Goal: Task Accomplishment & Management: Use online tool/utility

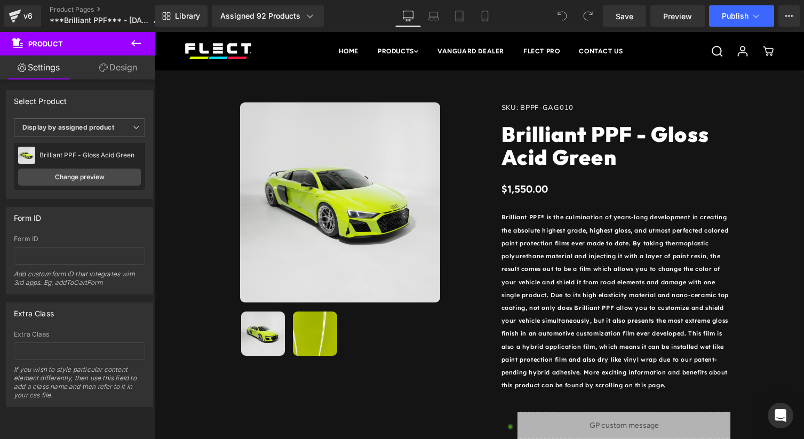
click at [142, 41] on button at bounding box center [135, 43] width 37 height 23
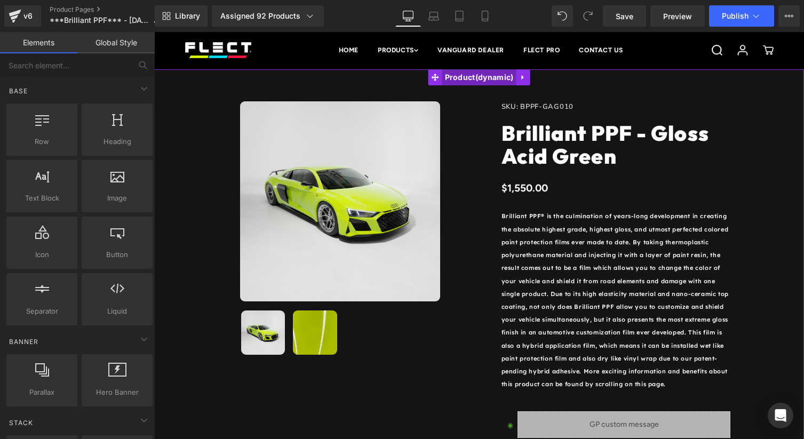
scroll to position [1, 0]
click at [503, 80] on span "Product" at bounding box center [479, 77] width 74 height 16
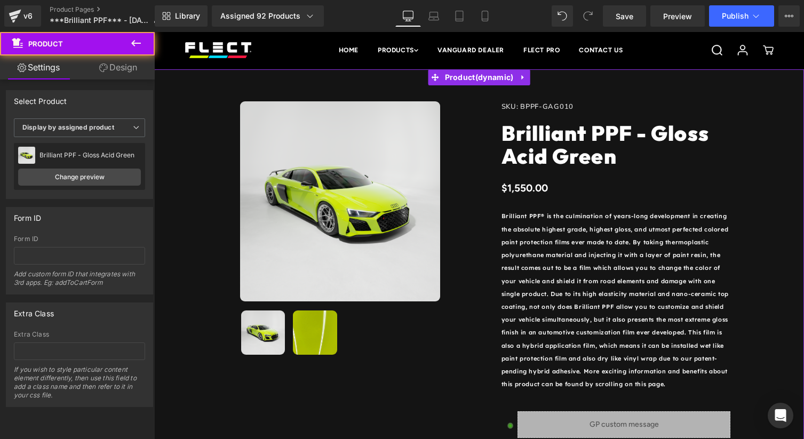
click at [149, 66] on link "Design" at bounding box center [118, 67] width 77 height 24
click at [217, 81] on div "Sale Off (P) Image ‹ › (P) Image List Row SKU: BPPF-GAG010 (P) SKU (P) Title" at bounding box center [479, 320] width 650 height 503
click at [129, 76] on link "Design" at bounding box center [118, 67] width 77 height 24
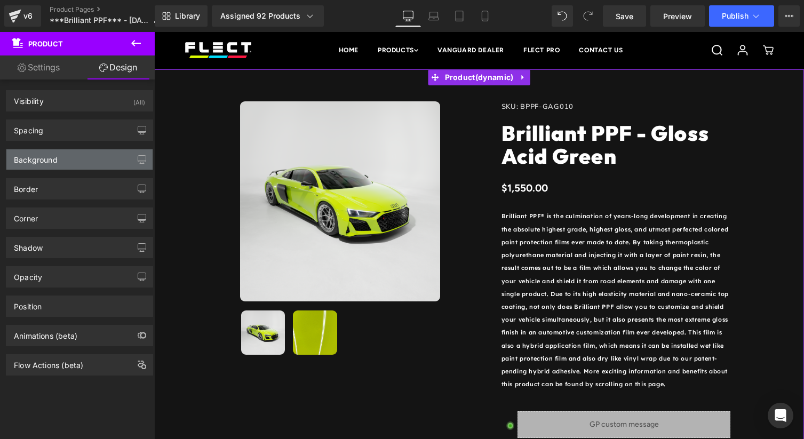
click at [85, 161] on div "Background" at bounding box center [79, 159] width 146 height 20
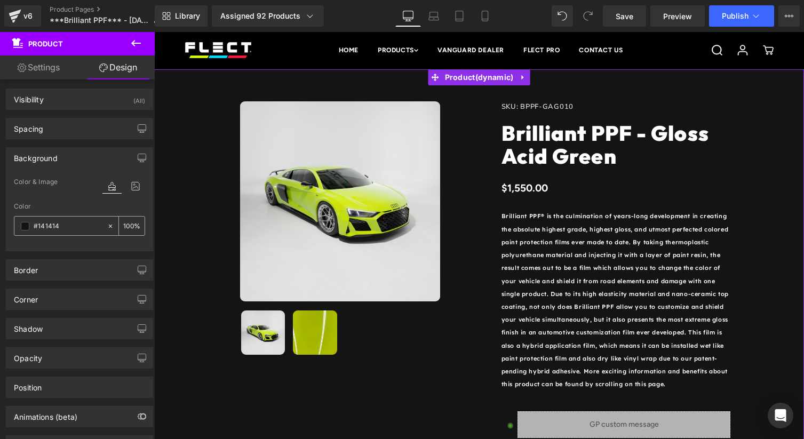
click at [26, 229] on span at bounding box center [25, 226] width 9 height 9
click at [30, 228] on div "#141414" at bounding box center [60, 226] width 92 height 19
click at [23, 227] on span at bounding box center [25, 227] width 9 height 9
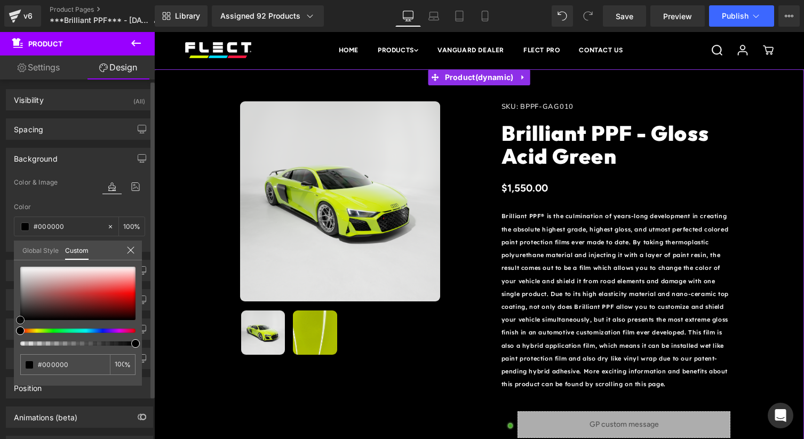
drag, startPoint x: 31, startPoint y: 300, endPoint x: 19, endPoint y: 321, distance: 24.6
click at [20, 320] on div at bounding box center [77, 293] width 115 height 53
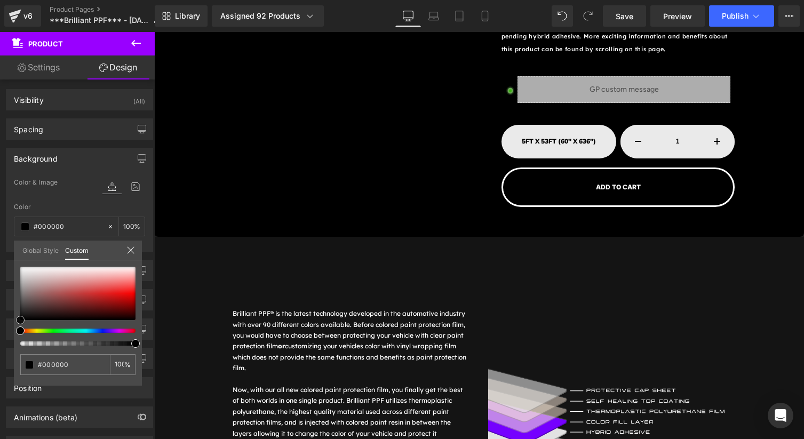
scroll to position [381, 0]
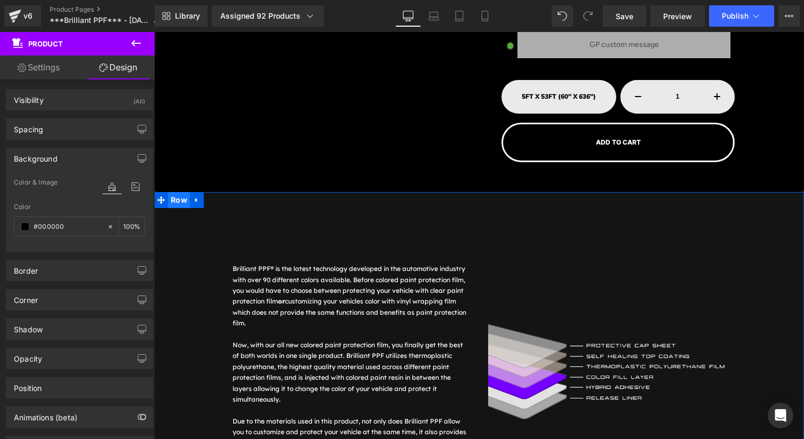
click at [171, 201] on span "Row" at bounding box center [179, 200] width 22 height 16
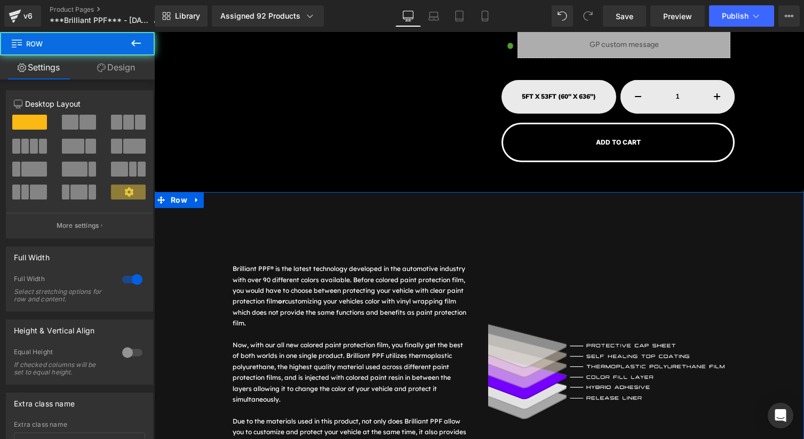
click at [120, 63] on link "Design" at bounding box center [115, 67] width 77 height 24
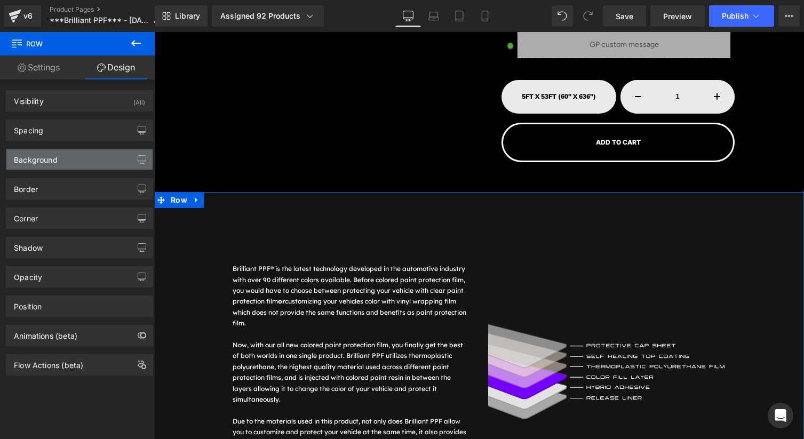
click at [60, 156] on div "Background" at bounding box center [79, 159] width 146 height 20
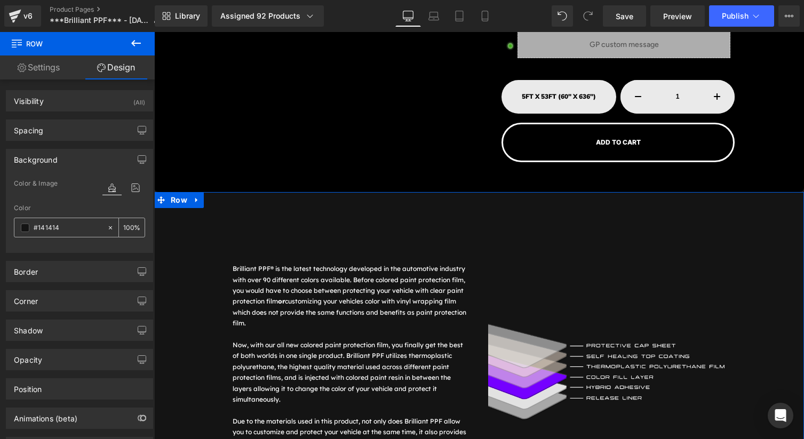
click at [22, 225] on span at bounding box center [25, 228] width 9 height 9
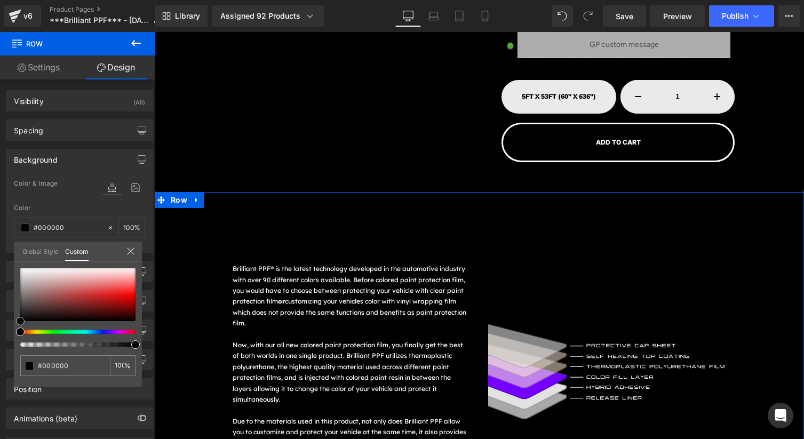
drag, startPoint x: 27, startPoint y: 305, endPoint x: 25, endPoint y: 316, distance: 12.0
click at [11, 253] on div "Background Color & Image color Color % Image Replace Image Upload image or Brow…" at bounding box center [80, 197] width 160 height 112
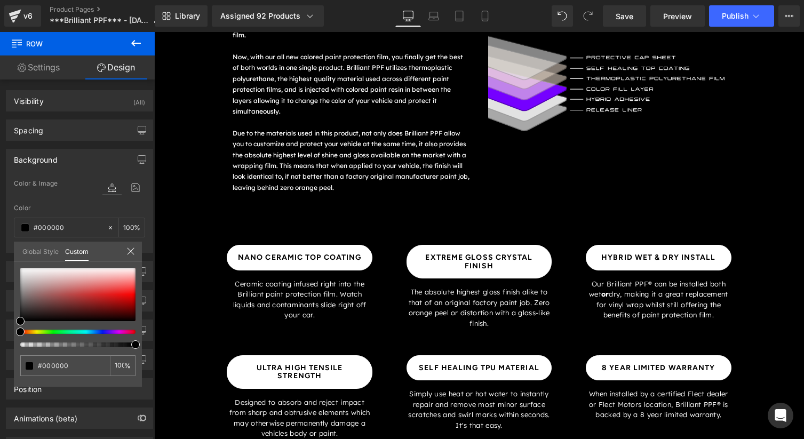
drag, startPoint x: 427, startPoint y: 91, endPoint x: 454, endPoint y: 60, distance: 40.5
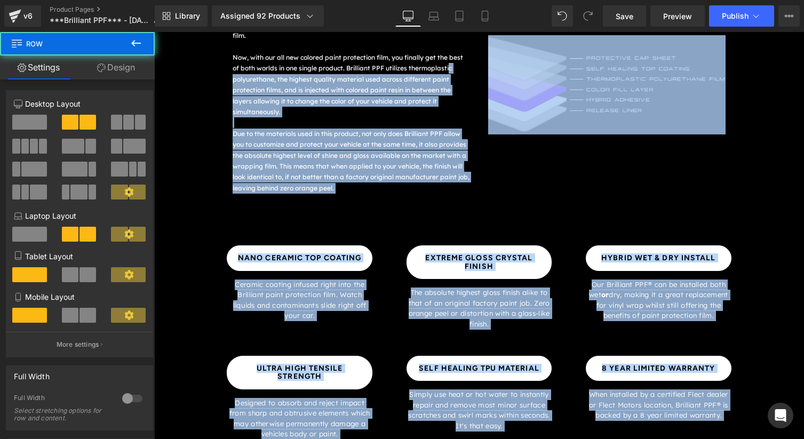
click at [521, 188] on div "Image" at bounding box center [607, 85] width 256 height 218
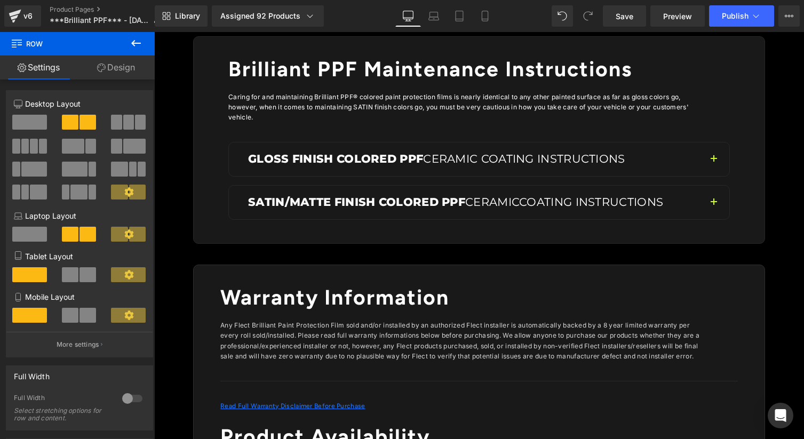
scroll to position [2269, 0]
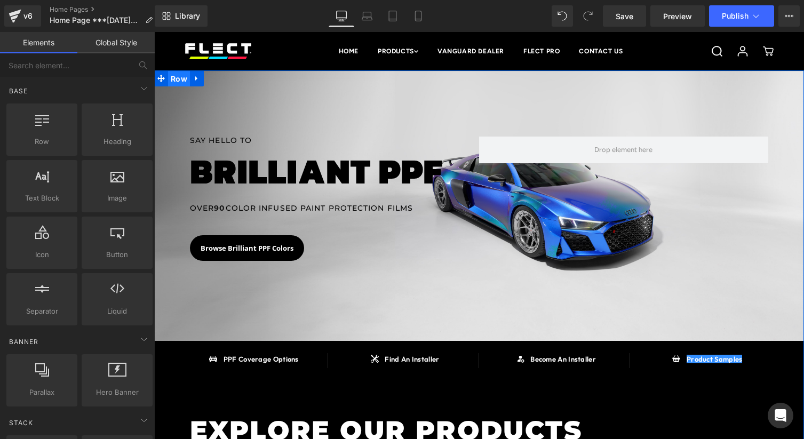
click at [180, 79] on span "Row" at bounding box center [179, 79] width 22 height 16
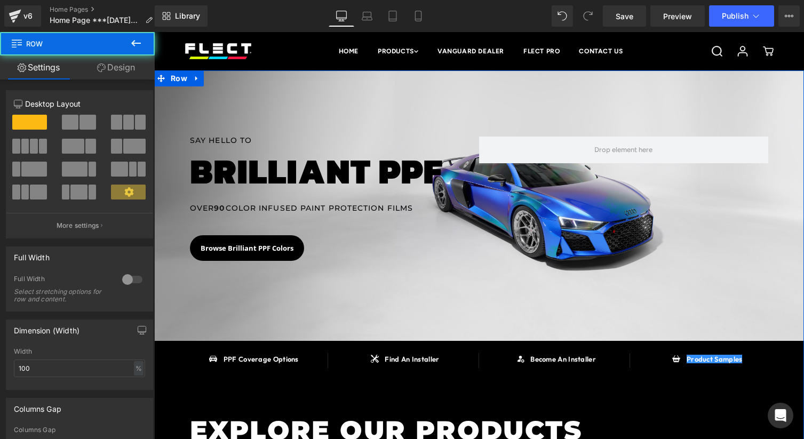
drag, startPoint x: 123, startPoint y: 70, endPoint x: 92, endPoint y: 104, distance: 45.7
click at [123, 70] on link "Design" at bounding box center [115, 67] width 77 height 24
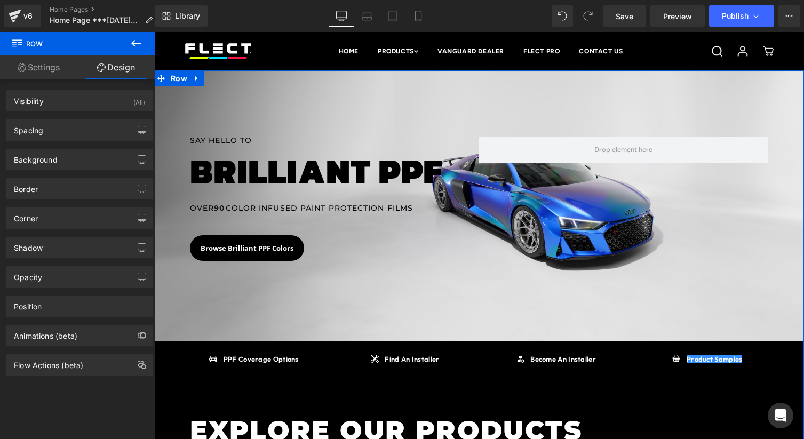
drag, startPoint x: 53, startPoint y: 76, endPoint x: 75, endPoint y: 240, distance: 165.3
click at [53, 76] on link "Settings" at bounding box center [38, 67] width 77 height 24
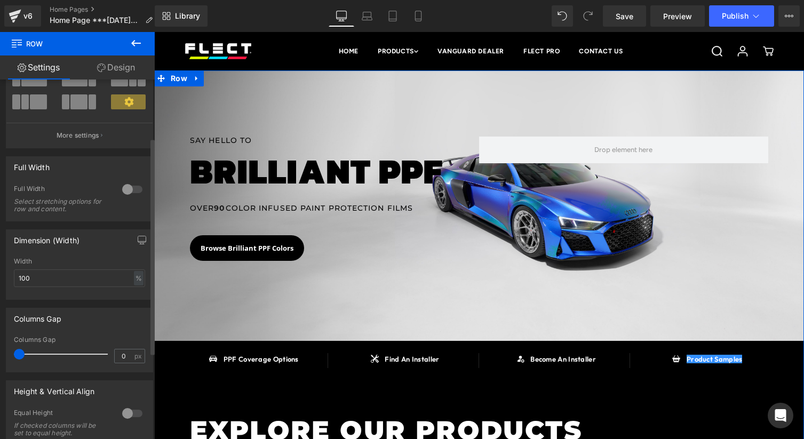
scroll to position [97, 0]
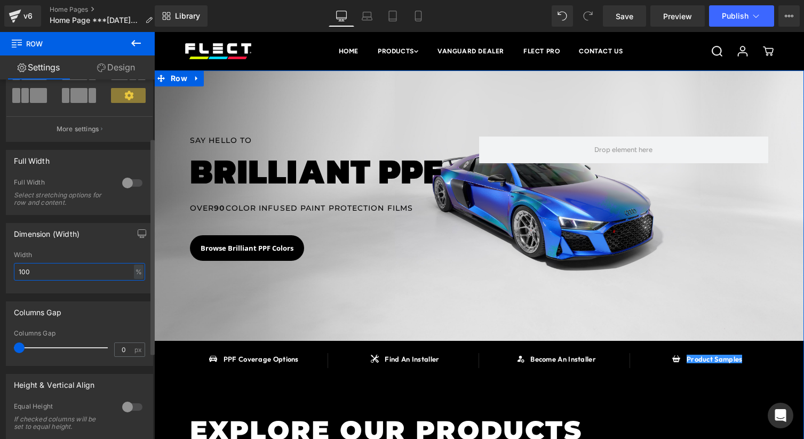
click at [70, 277] on input "100" at bounding box center [79, 272] width 131 height 18
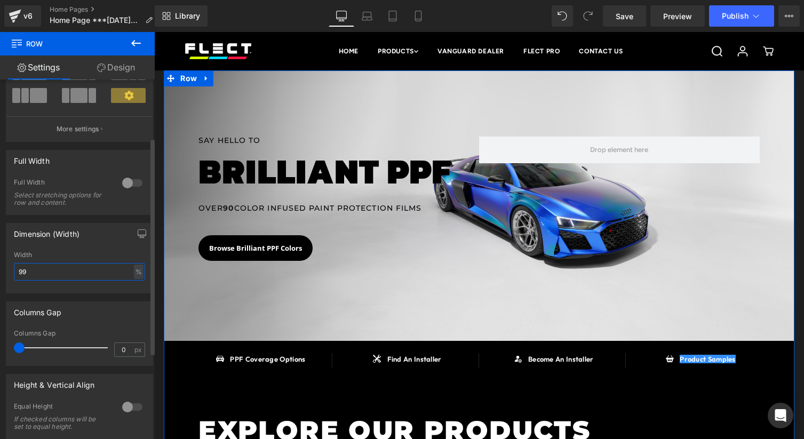
type input "100"
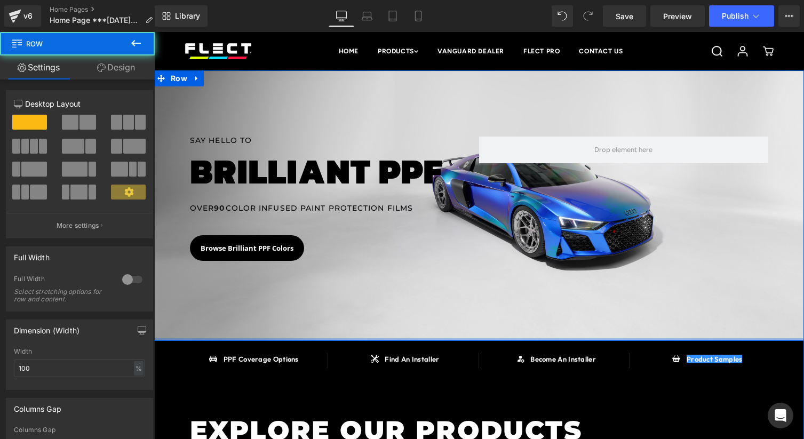
click at [179, 339] on div at bounding box center [479, 339] width 650 height 3
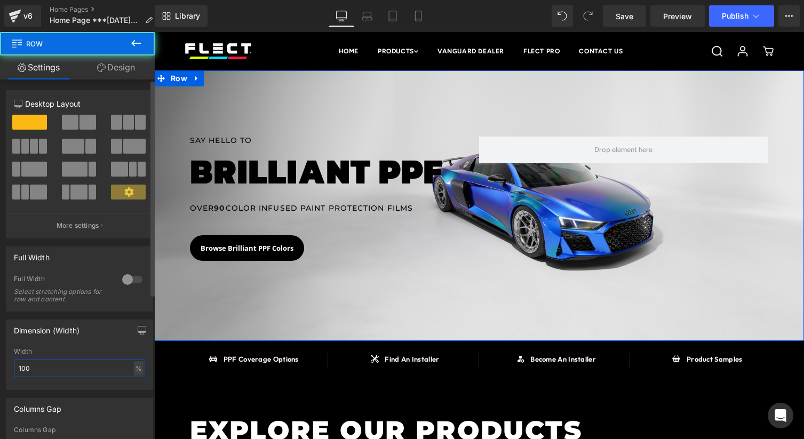
click at [86, 362] on input "100" at bounding box center [79, 369] width 131 height 18
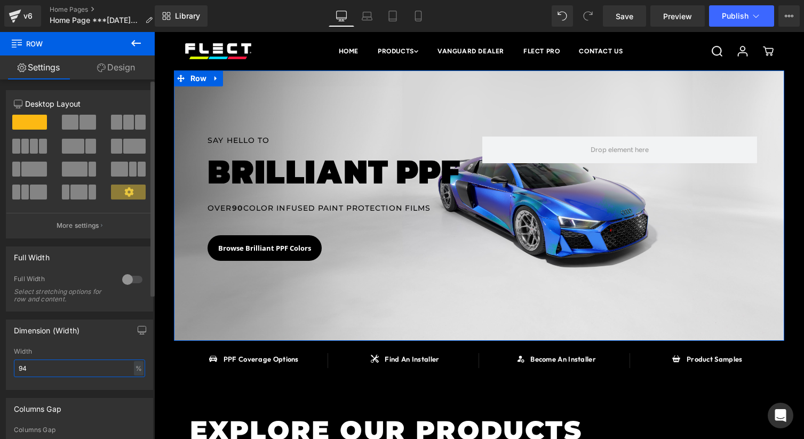
type input "93"
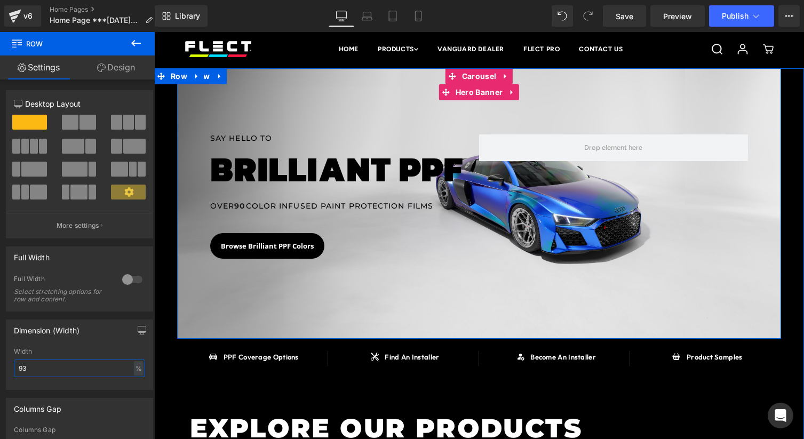
scroll to position [0, 0]
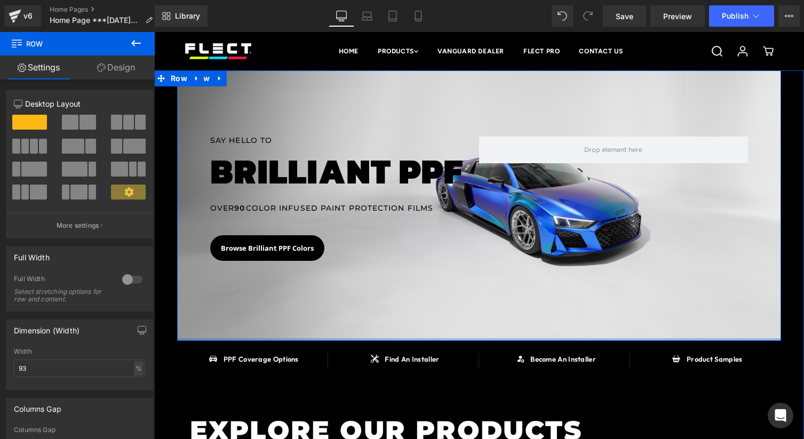
click at [188, 340] on div "SAY HELLO TO Heading BRILLIANT PPF Heading OVER 90 COLOR INFUSED PAINT PROTECTI…" at bounding box center [479, 205] width 605 height 271
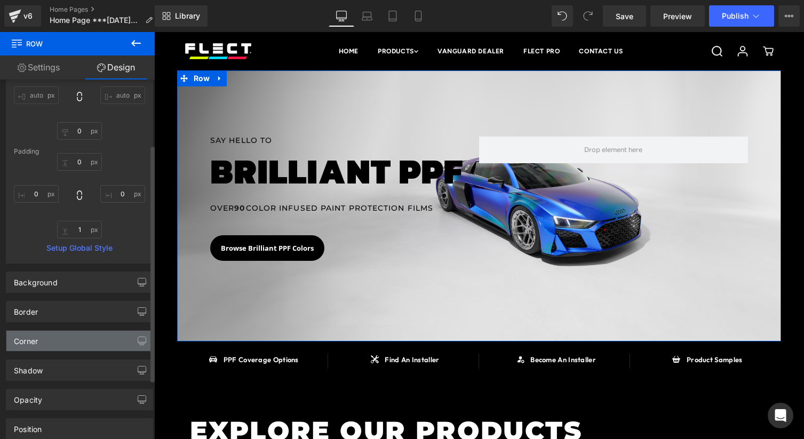
click at [68, 344] on div "Corner" at bounding box center [79, 341] width 146 height 20
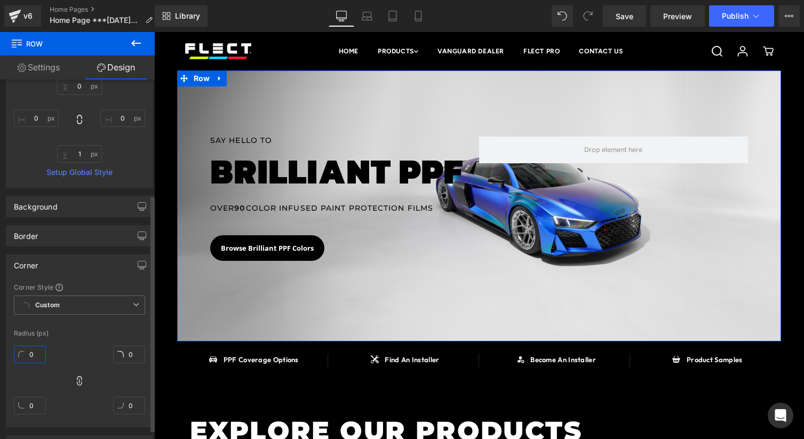
click at [33, 362] on div "0" at bounding box center [30, 359] width 32 height 34
type input "10"
type input "1"
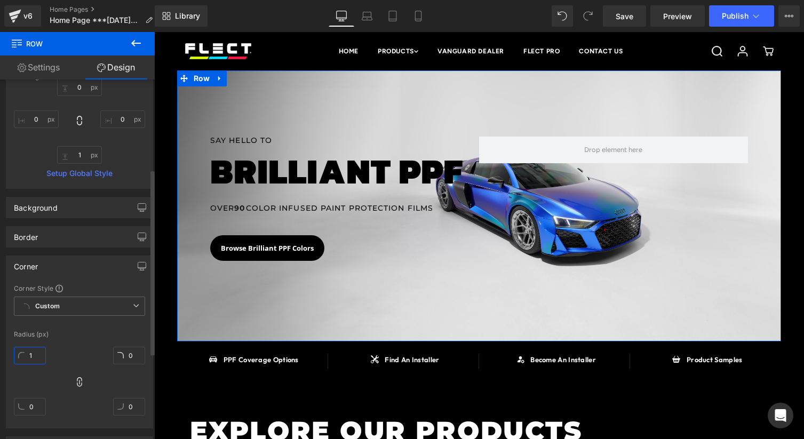
type input "1"
type input "10"
click at [34, 361] on input "10" at bounding box center [30, 356] width 32 height 18
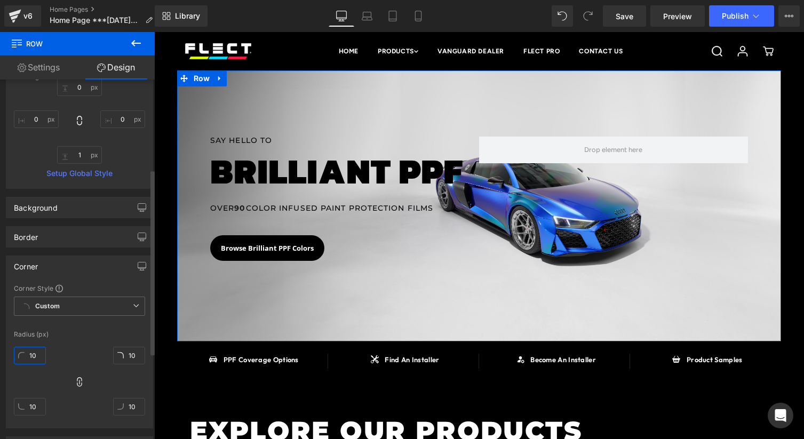
type input "0"
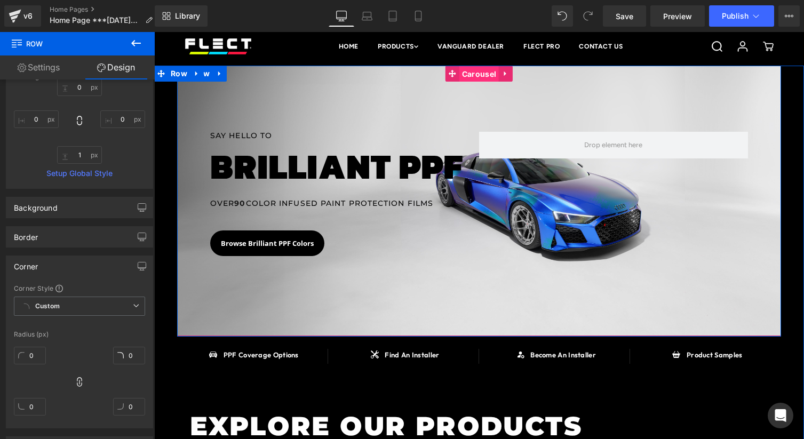
click at [475, 78] on span "Carousel" at bounding box center [478, 74] width 39 height 16
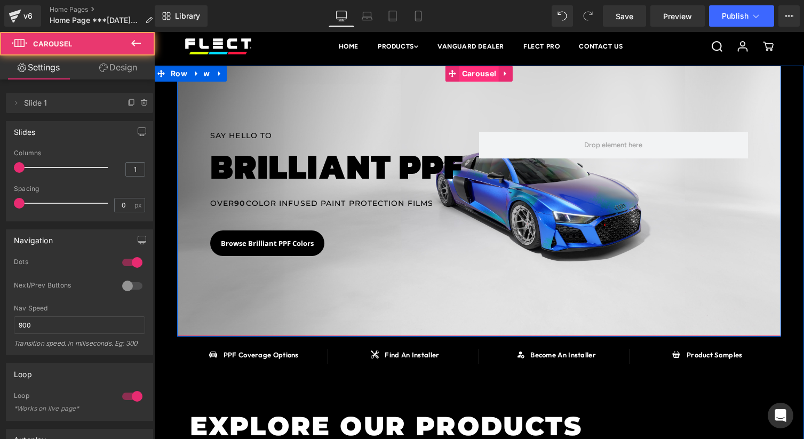
scroll to position [6, 0]
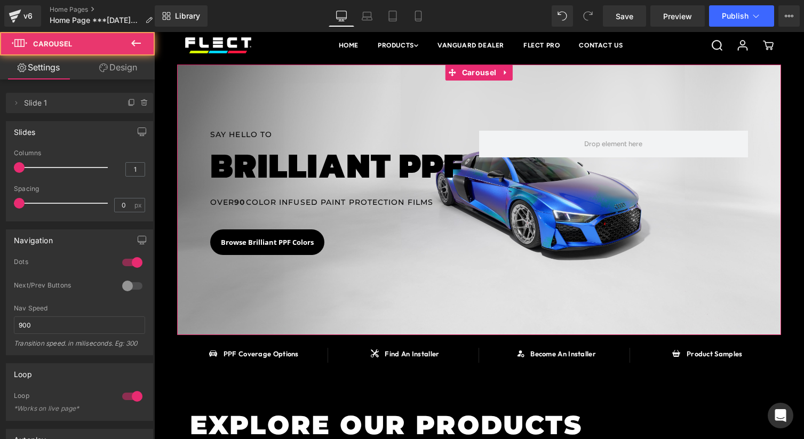
click at [112, 78] on link "Design" at bounding box center [118, 67] width 77 height 24
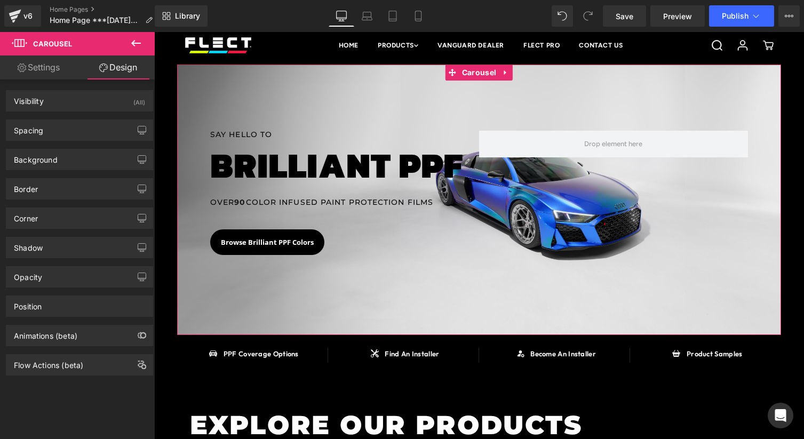
drag, startPoint x: 70, startPoint y: 220, endPoint x: 65, endPoint y: 241, distance: 21.5
click at [70, 220] on div "Corner" at bounding box center [79, 218] width 146 height 20
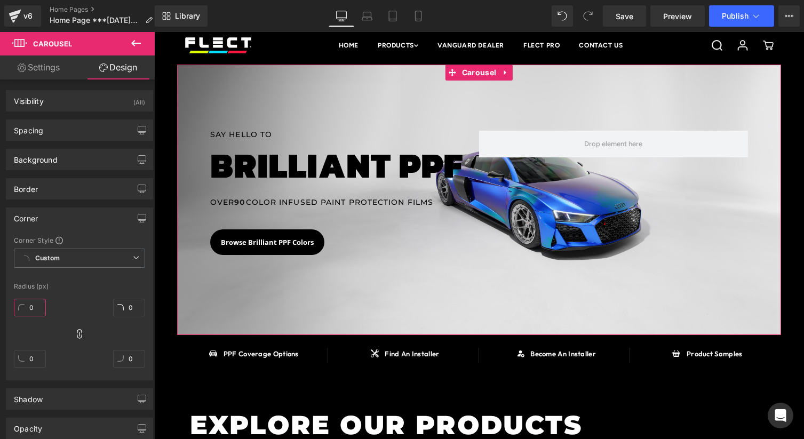
click at [36, 305] on input "0" at bounding box center [30, 308] width 32 height 18
type input "20"
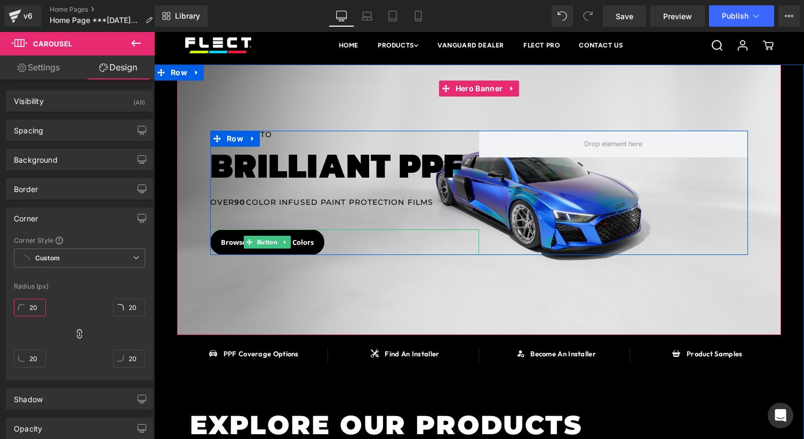
type input "20"
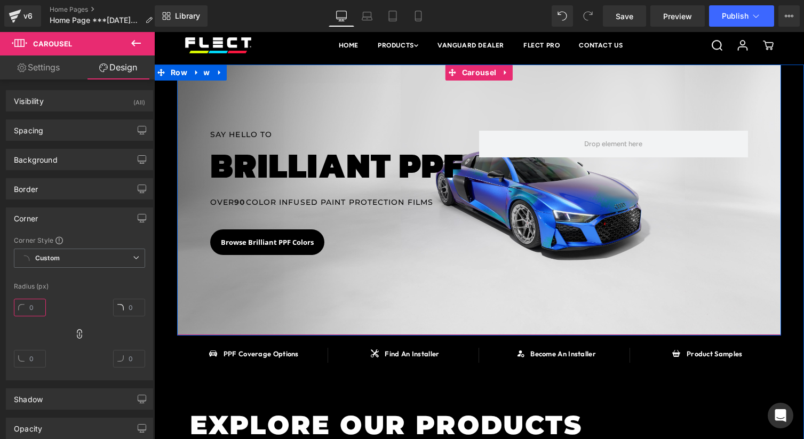
drag, startPoint x: 467, startPoint y: 77, endPoint x: 469, endPoint y: 85, distance: 7.6
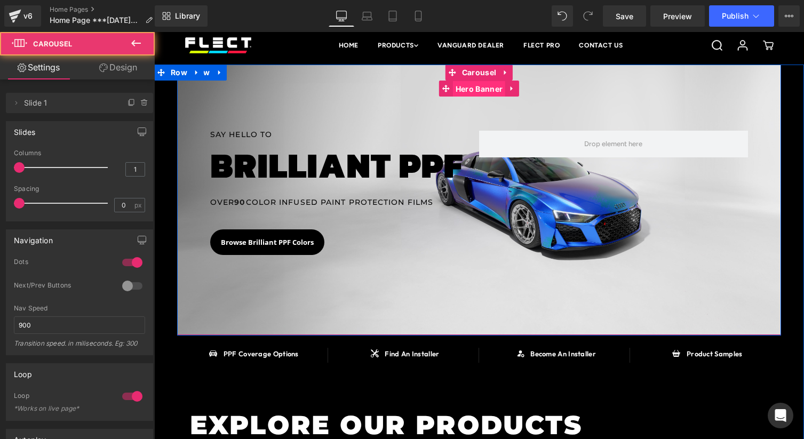
click at [469, 90] on span "Hero Banner" at bounding box center [479, 89] width 52 height 16
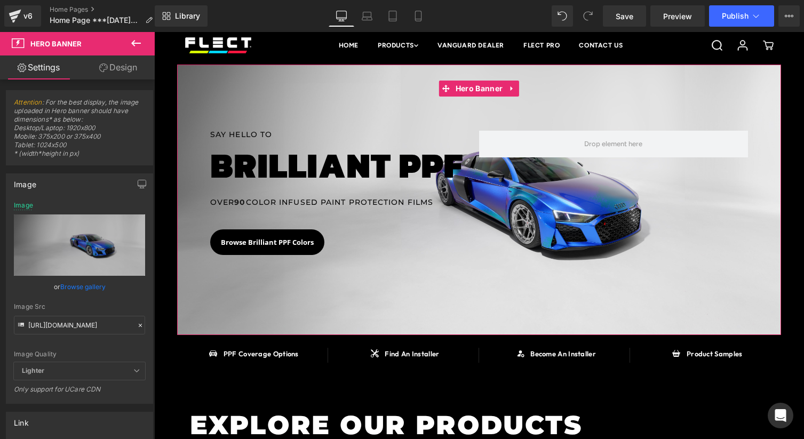
click at [107, 77] on link "Design" at bounding box center [118, 67] width 77 height 24
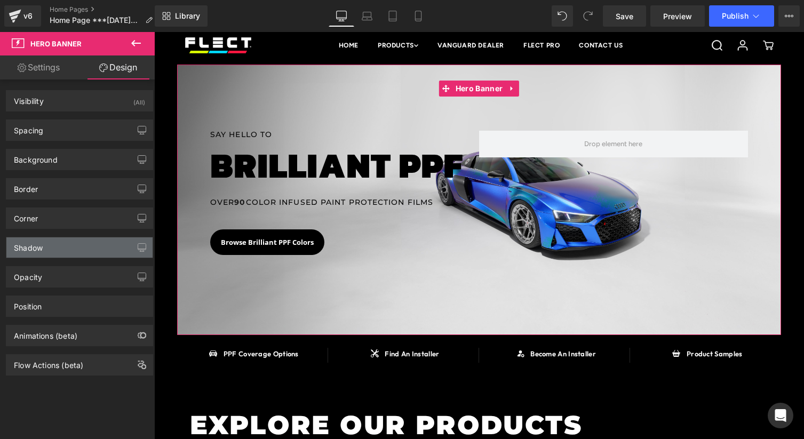
click at [61, 249] on div "Shadow" at bounding box center [79, 247] width 146 height 20
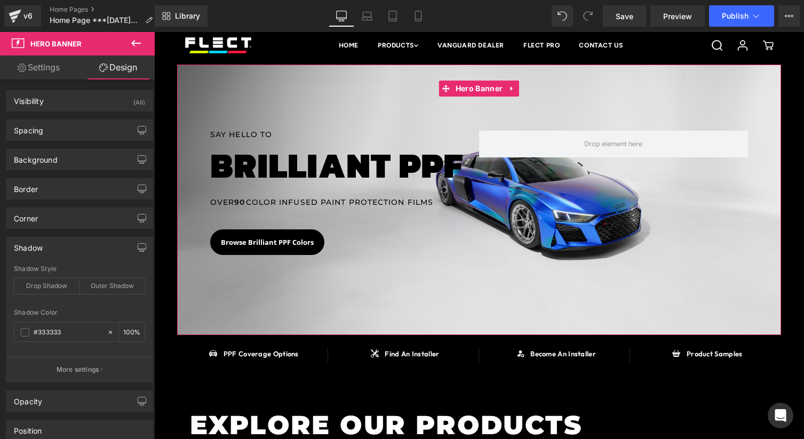
click at [60, 250] on div "Shadow" at bounding box center [79, 247] width 146 height 20
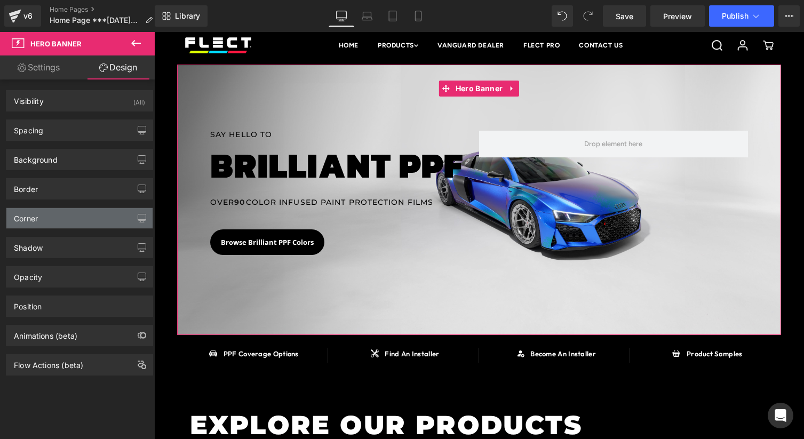
click at [70, 217] on div "Corner" at bounding box center [79, 218] width 146 height 20
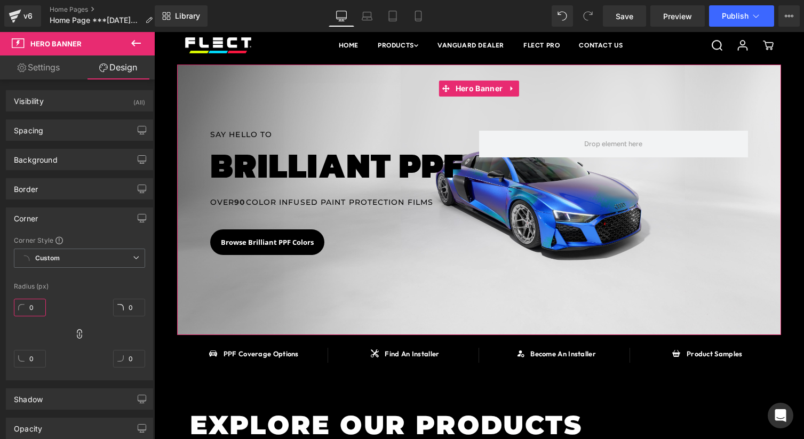
click at [38, 311] on input "0" at bounding box center [30, 308] width 32 height 18
type input "20"
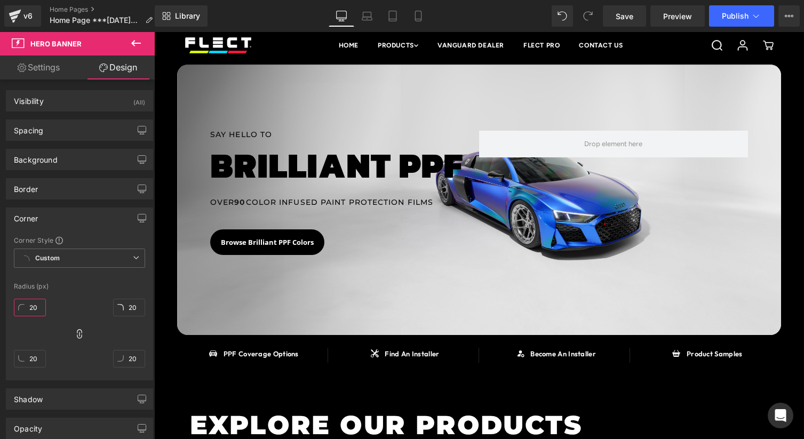
scroll to position [0, 0]
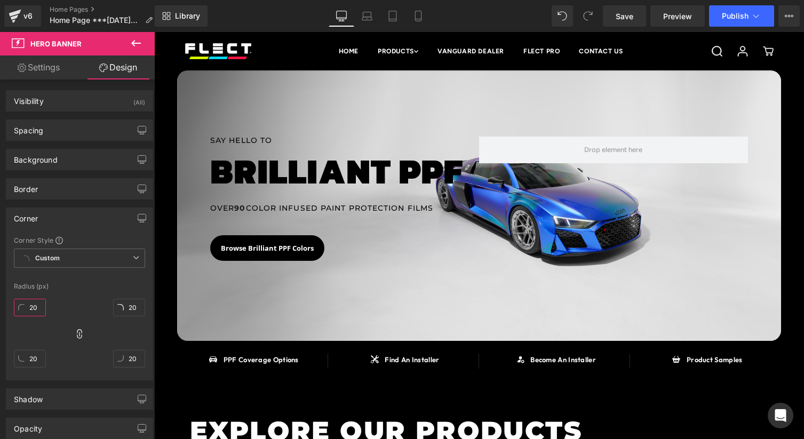
type input "2"
type input "1"
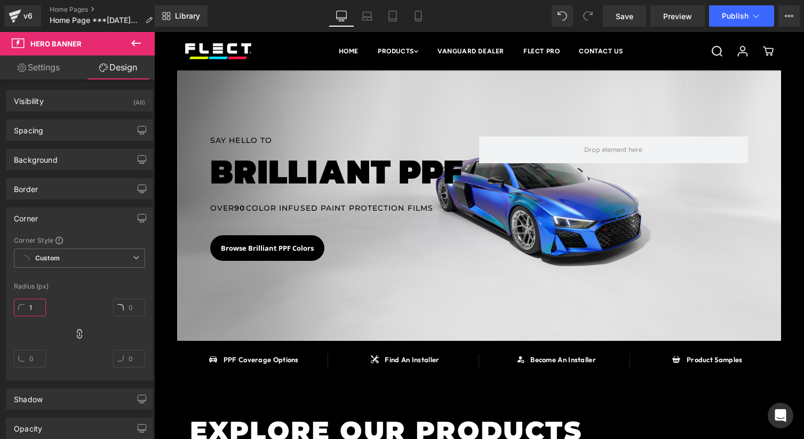
type input "1"
type input "15"
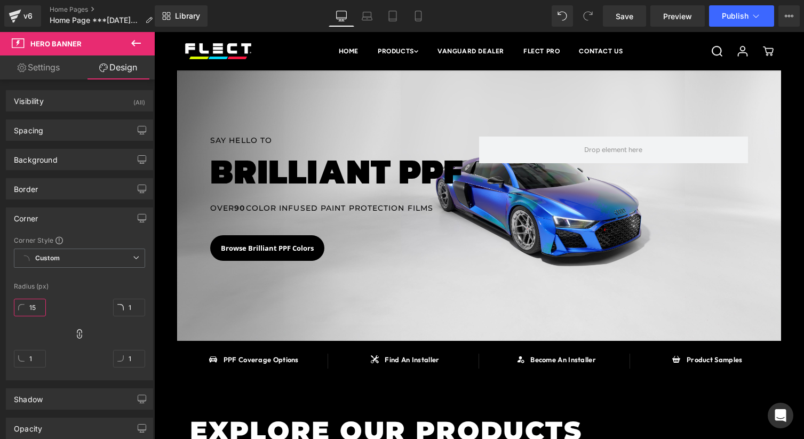
type input "15"
type input "1"
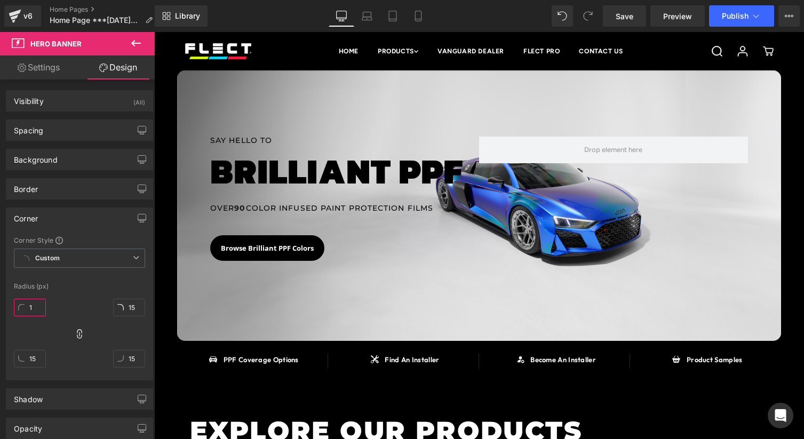
type input "1"
type input "10"
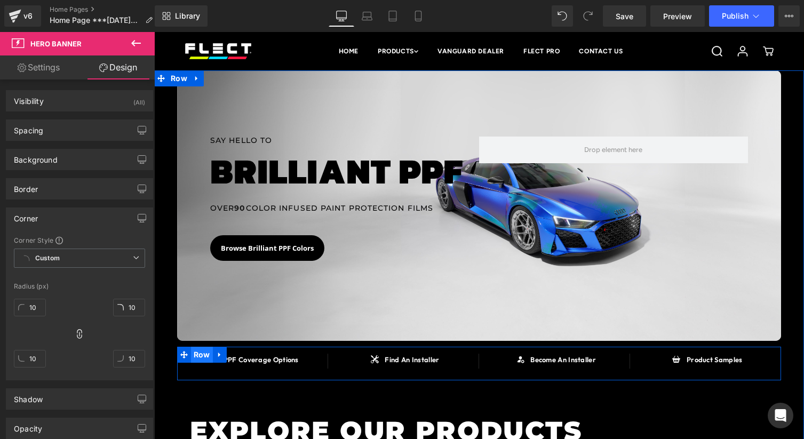
click at [204, 361] on span "Row" at bounding box center [202, 355] width 22 height 16
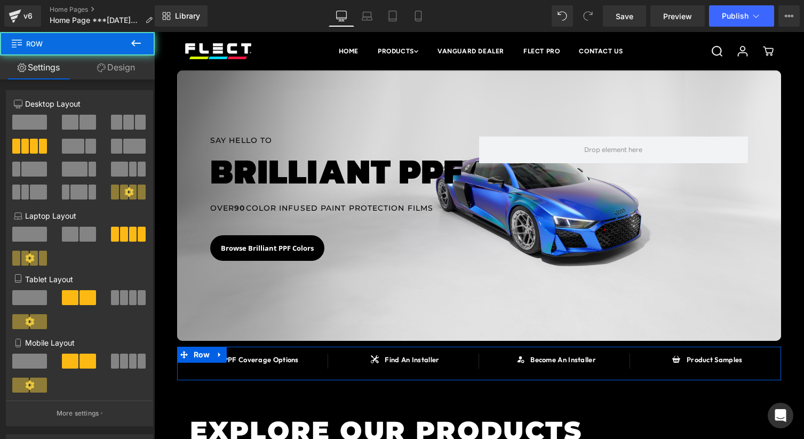
drag, startPoint x: 120, startPoint y: 76, endPoint x: 103, endPoint y: 124, distance: 51.3
click at [120, 76] on link "Design" at bounding box center [115, 67] width 77 height 24
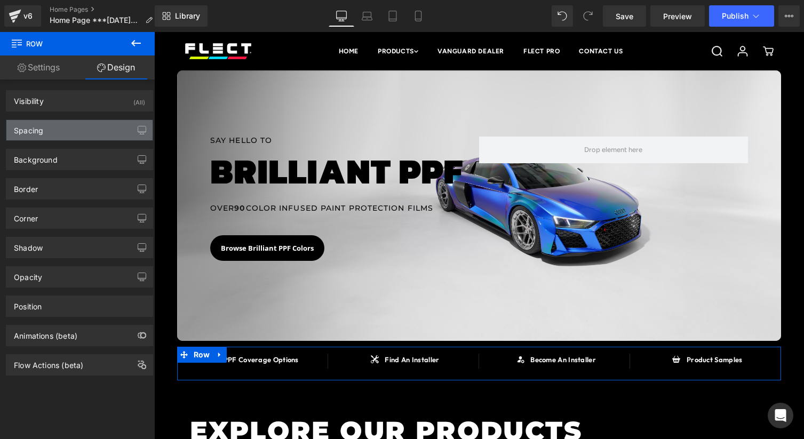
type input "10"
type input "17"
type input "13"
type input "0"
type input "22"
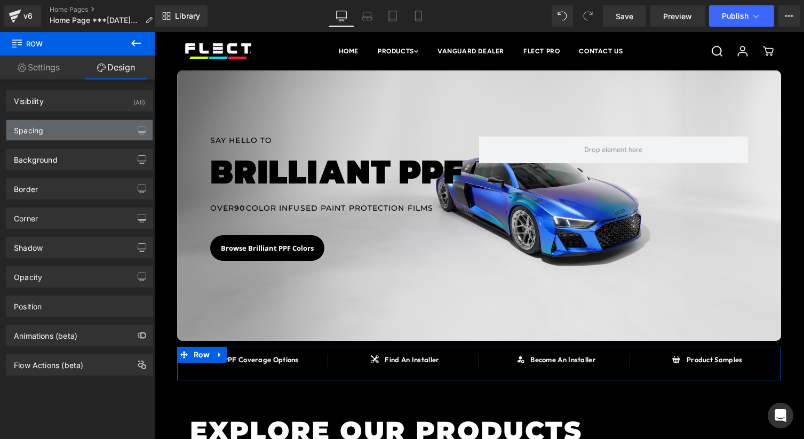
type input "0"
click at [103, 124] on div "Spacing" at bounding box center [79, 130] width 146 height 20
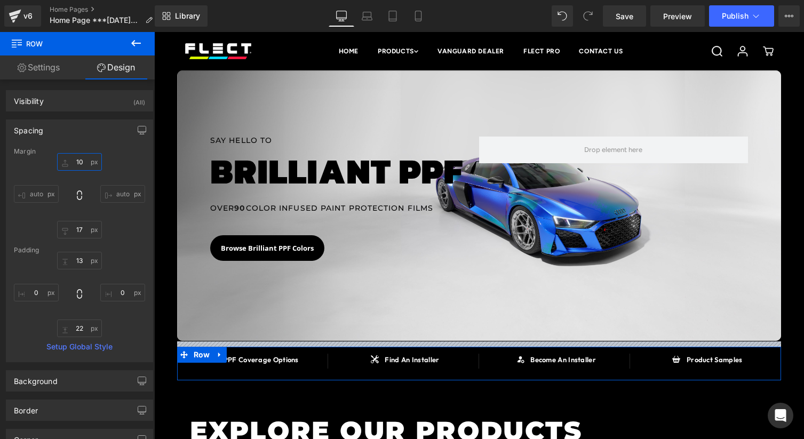
click at [81, 162] on input "10" at bounding box center [79, 162] width 45 height 18
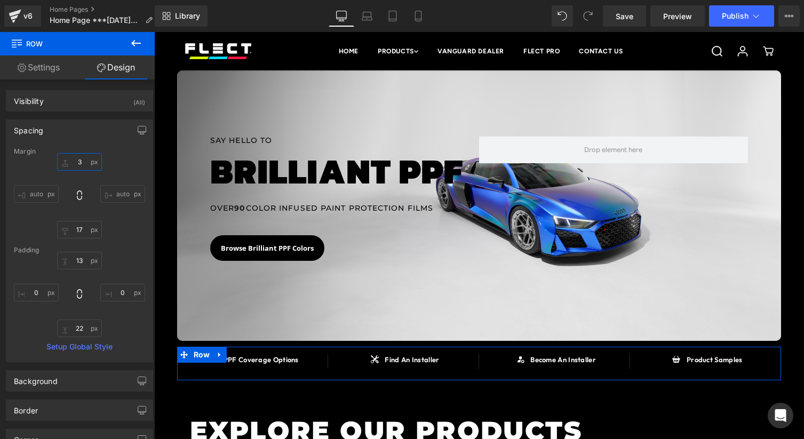
type input "30"
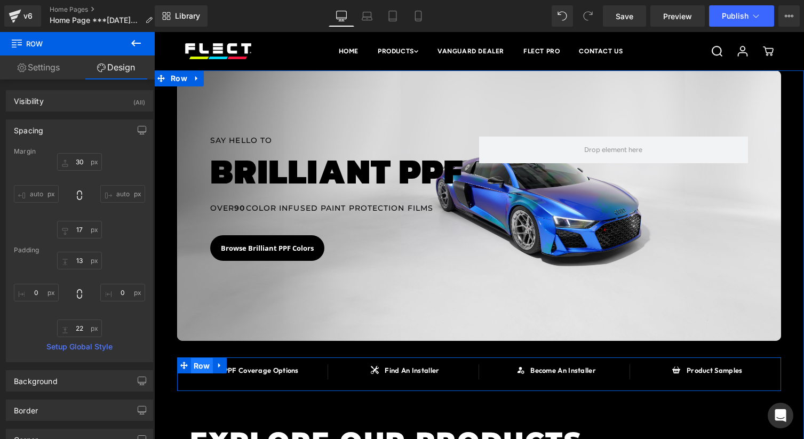
click at [202, 367] on span "Row" at bounding box center [202, 366] width 22 height 16
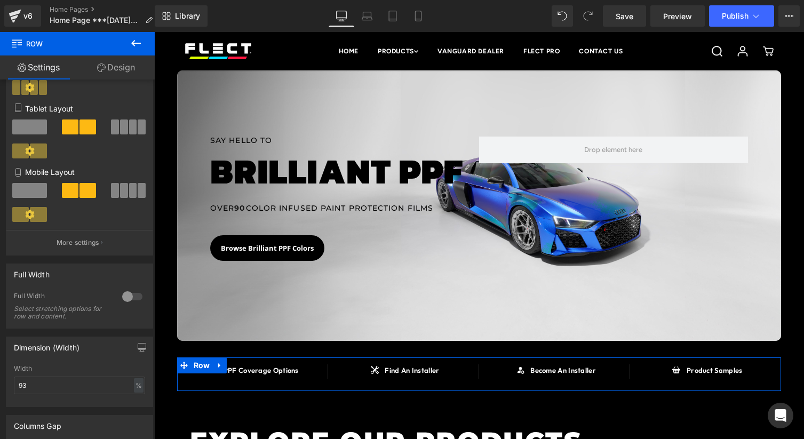
scroll to position [220, 0]
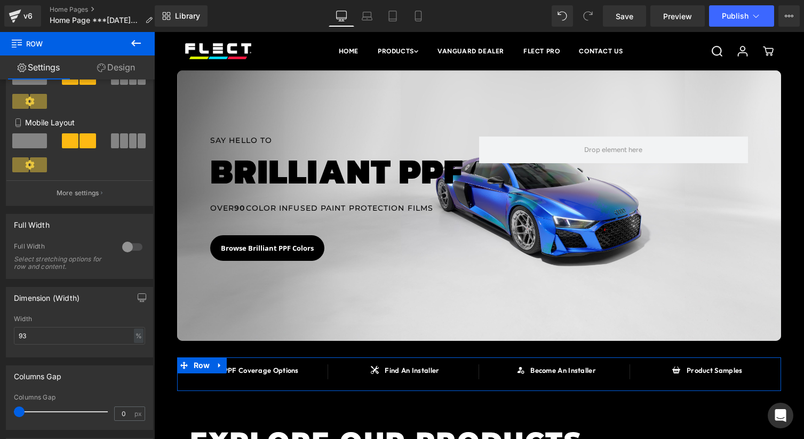
click at [105, 58] on link "Design" at bounding box center [115, 67] width 77 height 24
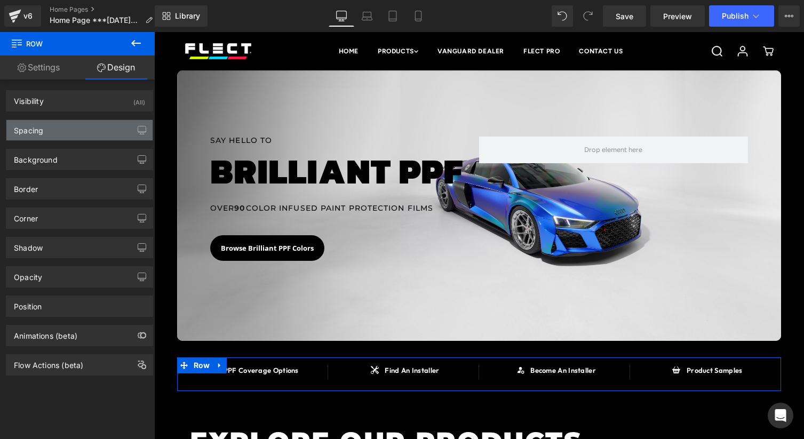
click at [86, 121] on div "Spacing" at bounding box center [79, 130] width 146 height 20
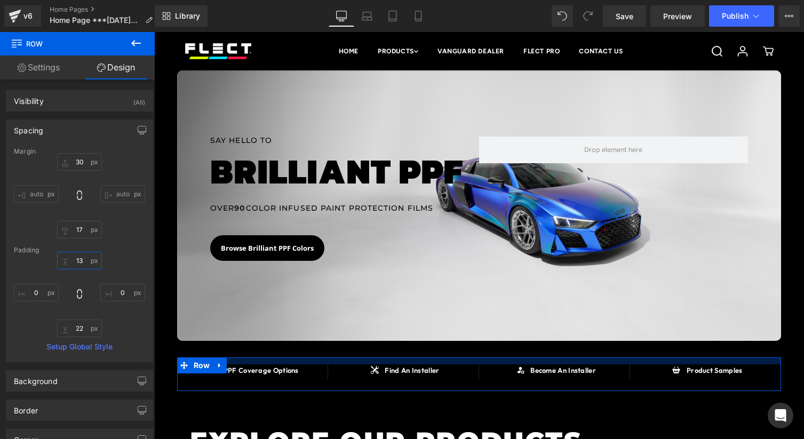
click at [75, 262] on input "13" at bounding box center [79, 261] width 45 height 18
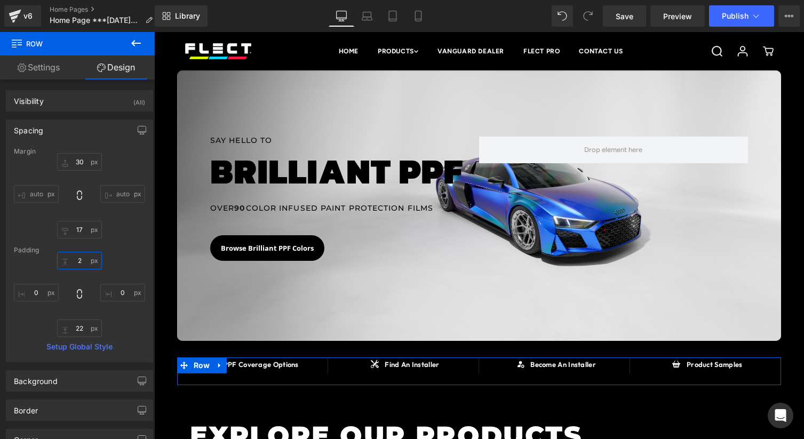
type input "22"
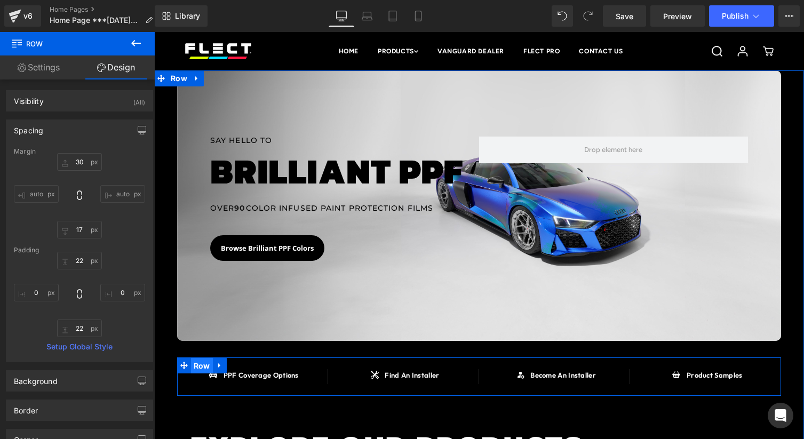
click at [201, 366] on span "Row" at bounding box center [202, 366] width 22 height 16
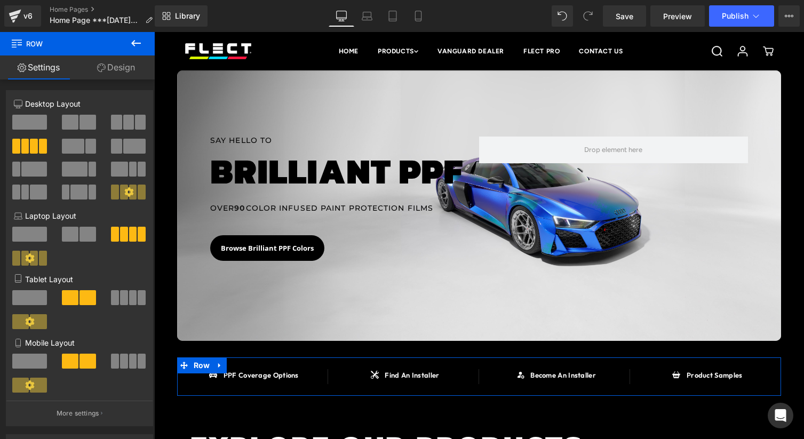
click at [112, 63] on link "Design" at bounding box center [115, 67] width 77 height 24
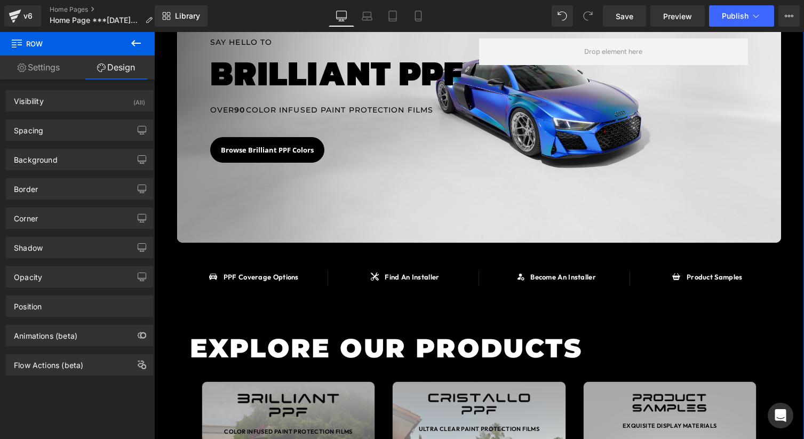
scroll to position [99, 0]
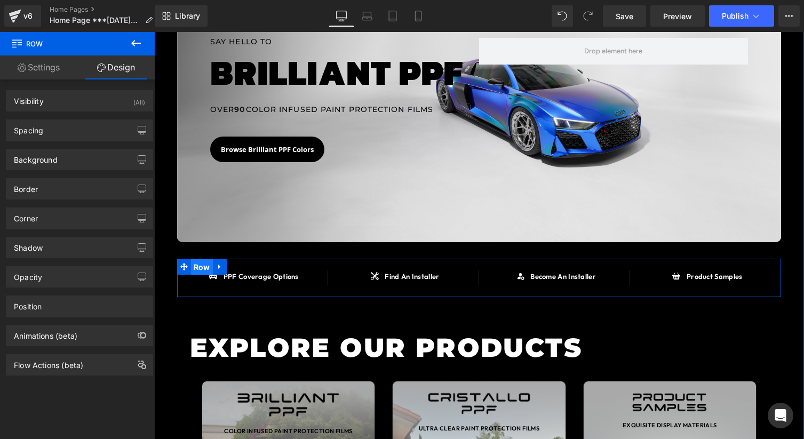
click at [198, 271] on span "Row" at bounding box center [202, 267] width 22 height 16
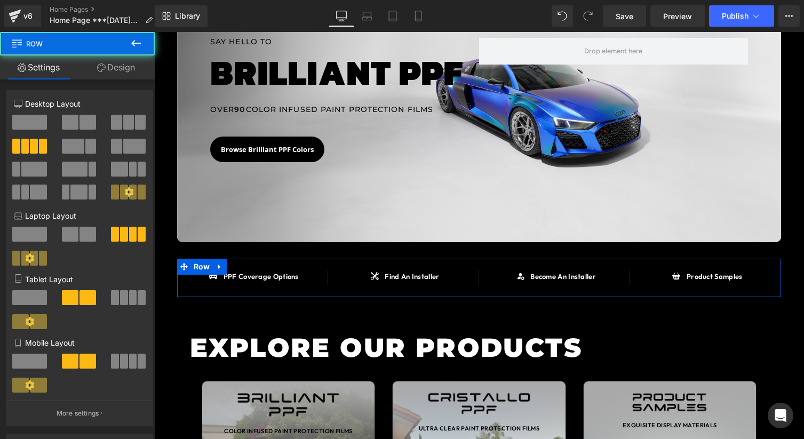
drag, startPoint x: 103, startPoint y: 69, endPoint x: 76, endPoint y: 209, distance: 142.3
click at [103, 70] on icon at bounding box center [101, 67] width 9 height 9
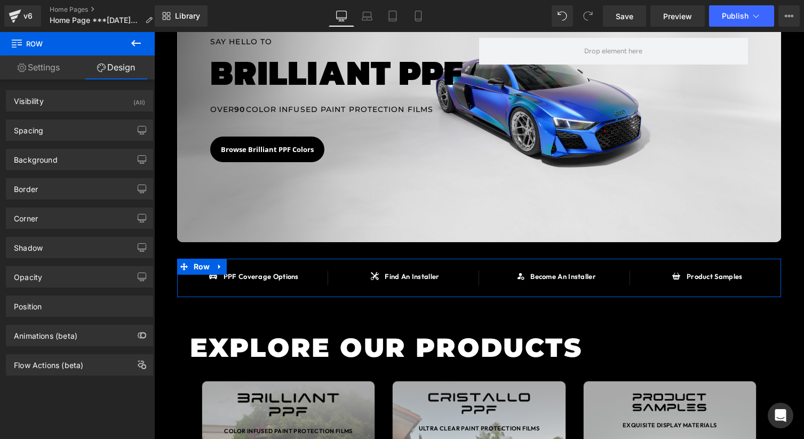
drag, startPoint x: 69, startPoint y: 193, endPoint x: 73, endPoint y: 221, distance: 29.1
click at [68, 193] on div "Border" at bounding box center [79, 189] width 146 height 20
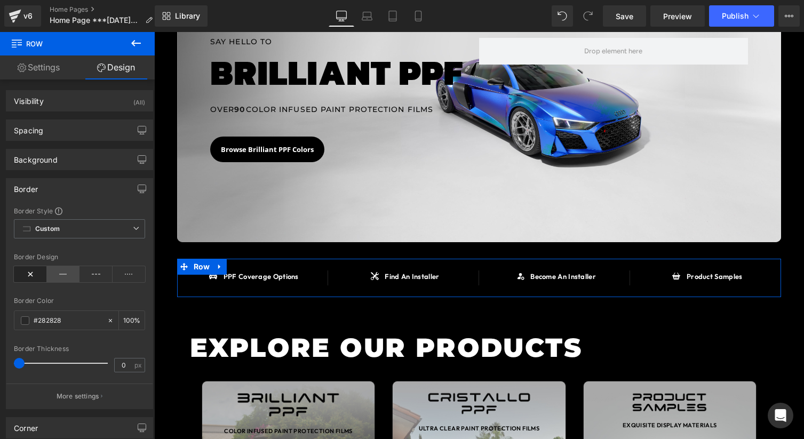
drag, startPoint x: 60, startPoint y: 269, endPoint x: 47, endPoint y: 296, distance: 29.9
click at [60, 269] on icon at bounding box center [63, 274] width 33 height 16
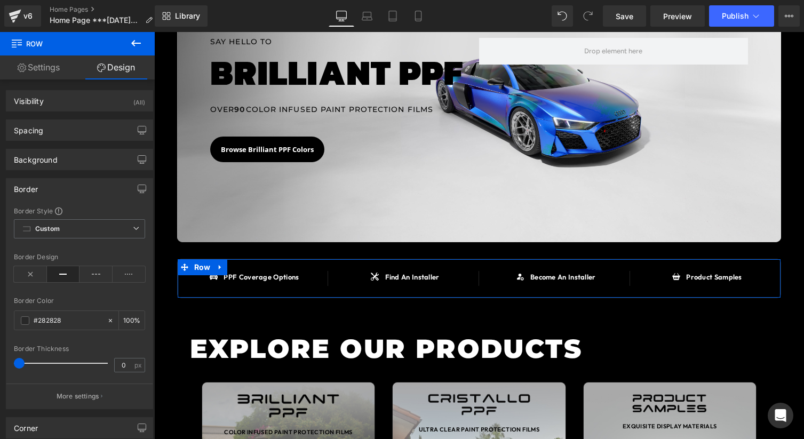
type input "1"
click at [18, 359] on span at bounding box center [20, 363] width 11 height 11
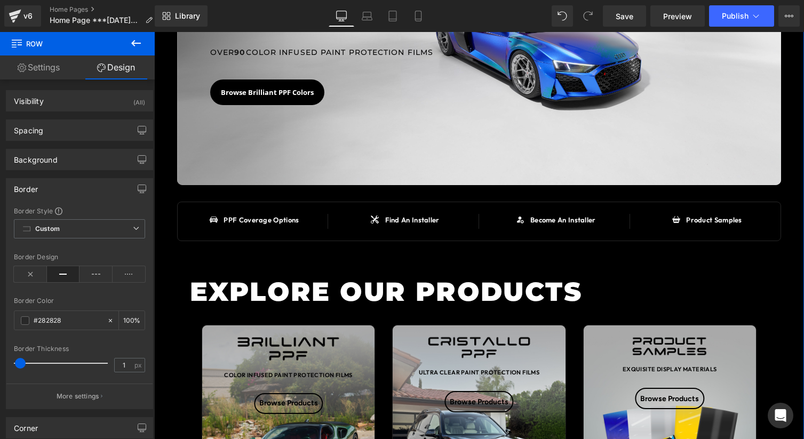
scroll to position [166, 0]
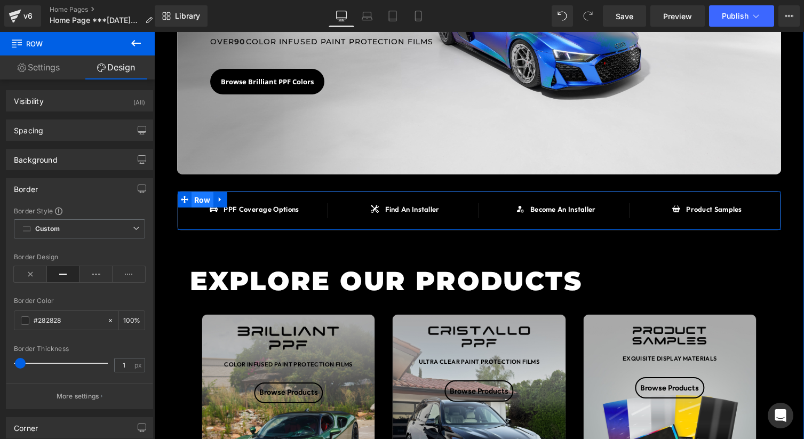
click at [201, 201] on span "Row" at bounding box center [203, 200] width 22 height 16
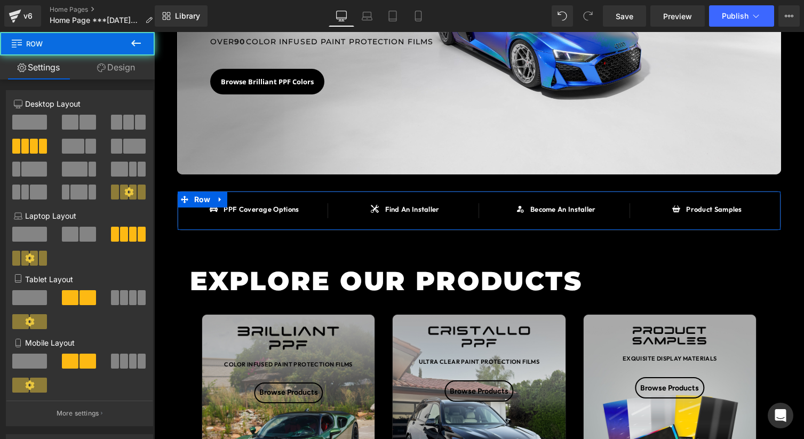
click at [125, 76] on link "Design" at bounding box center [115, 67] width 77 height 24
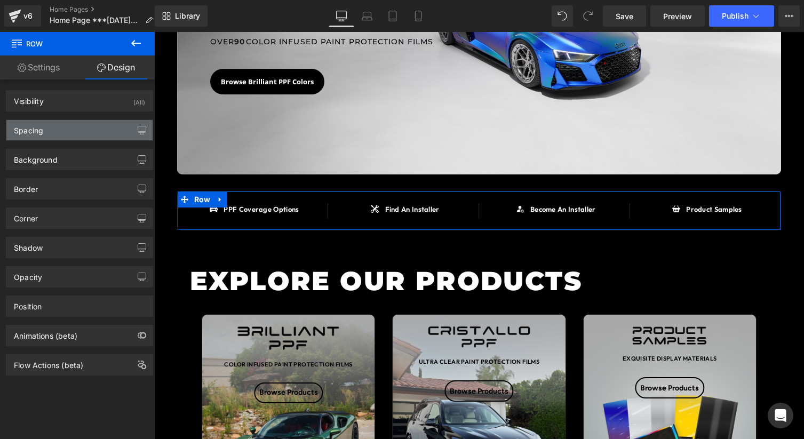
click at [83, 136] on div "Spacing" at bounding box center [79, 130] width 146 height 20
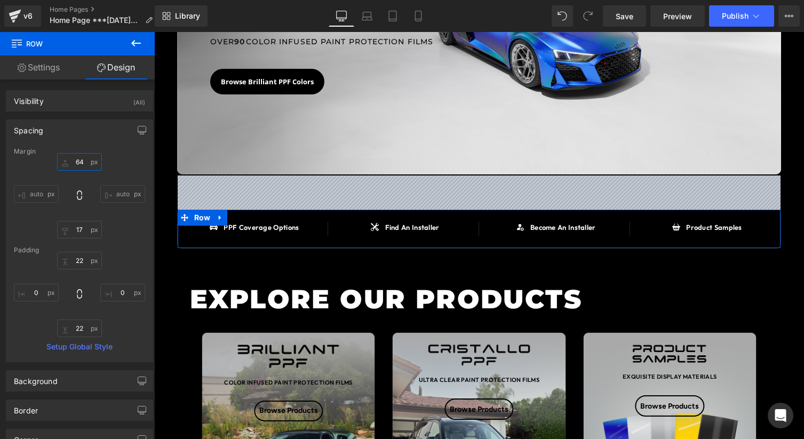
drag, startPoint x: 82, startPoint y: 156, endPoint x: 82, endPoint y: 138, distance: 18.2
click at [82, 138] on div "Spacing [GEOGRAPHIC_DATA] 64px 64 auto auto 17px 17 auto auto [GEOGRAPHIC_DATA]…" at bounding box center [79, 241] width 147 height 243
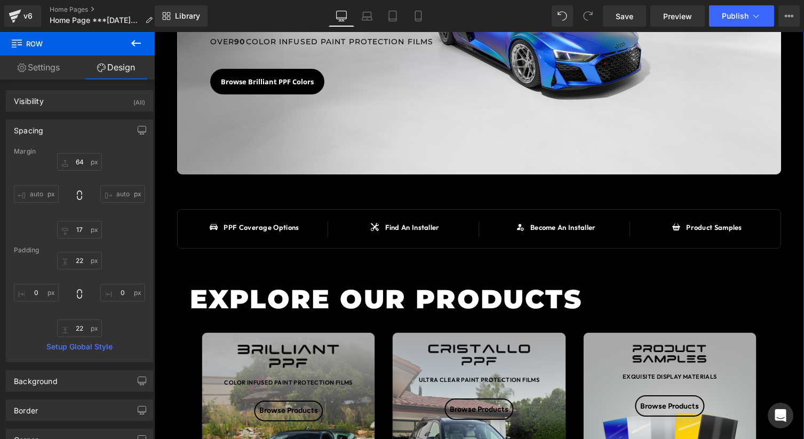
scroll to position [148, 0]
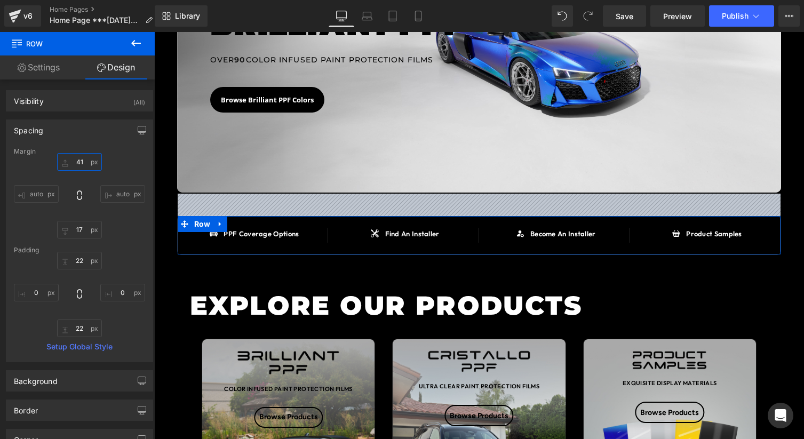
type input "41"
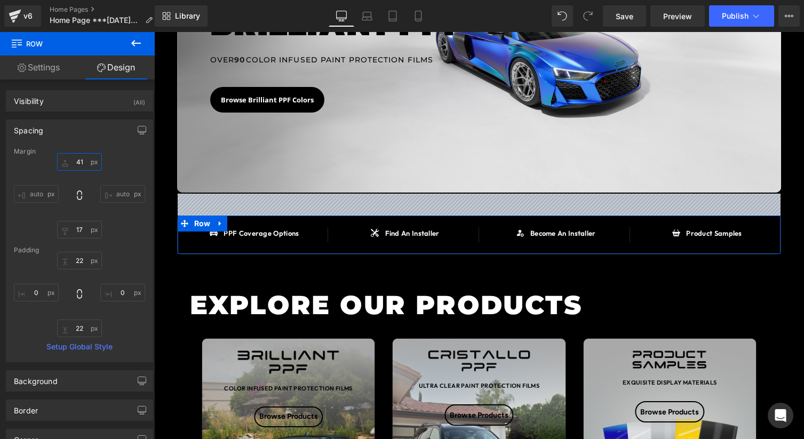
drag, startPoint x: 78, startPoint y: 170, endPoint x: 78, endPoint y: 182, distance: 12.3
click at [78, 182] on div "41px 41 auto auto 17px 17 auto auto" at bounding box center [79, 195] width 131 height 85
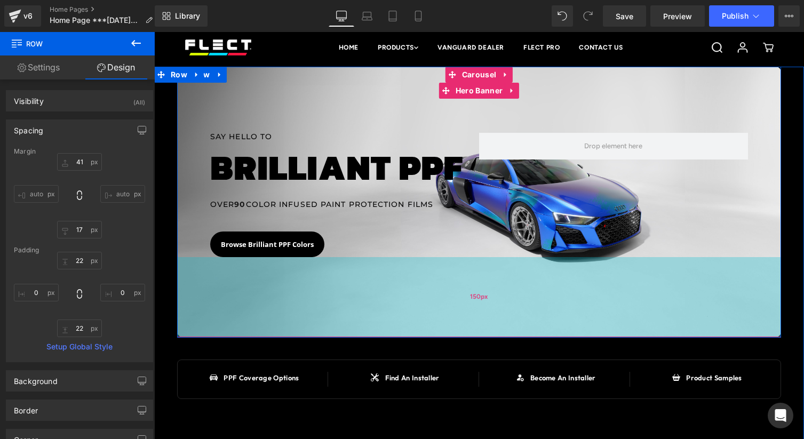
scroll to position [0, 0]
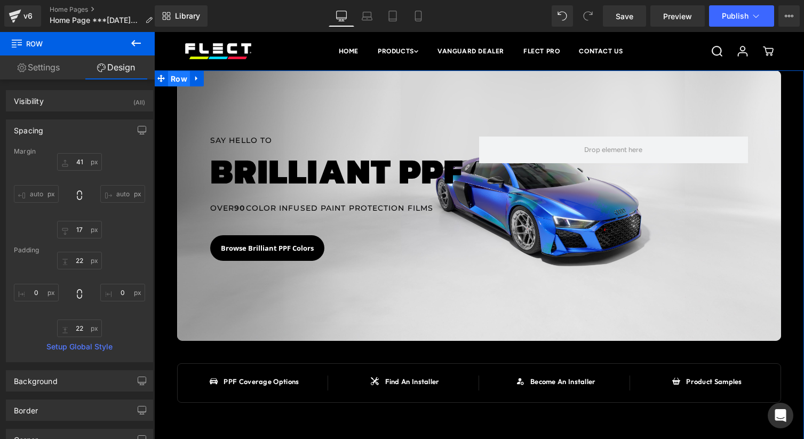
click at [185, 76] on span "Row" at bounding box center [179, 79] width 22 height 16
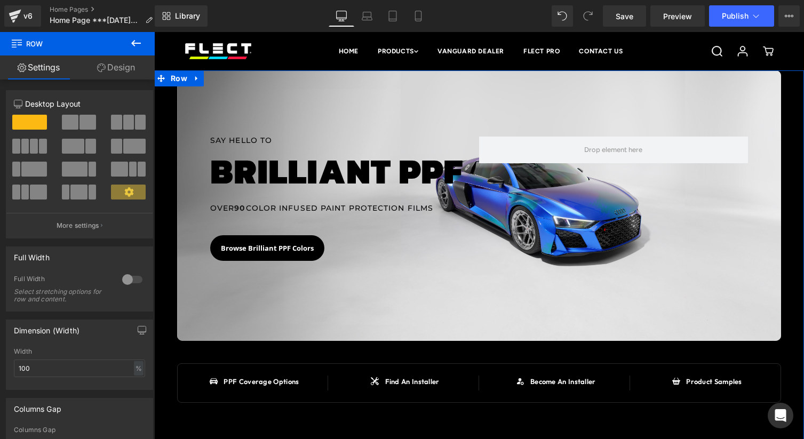
click at [98, 60] on link "Design" at bounding box center [115, 67] width 77 height 24
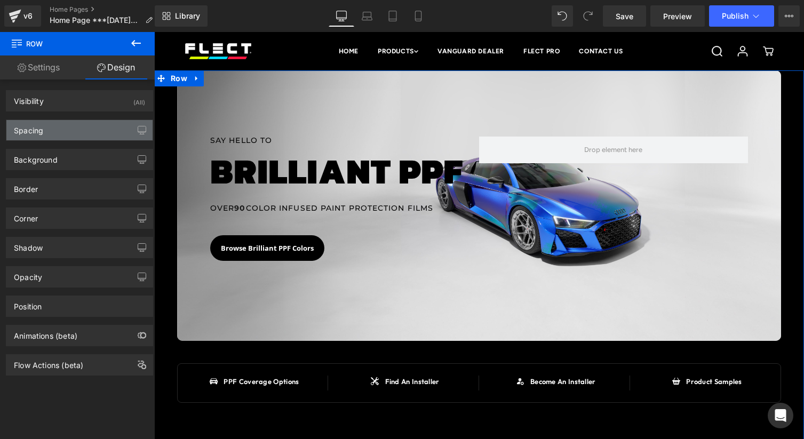
click at [75, 124] on div "Spacing" at bounding box center [79, 130] width 146 height 20
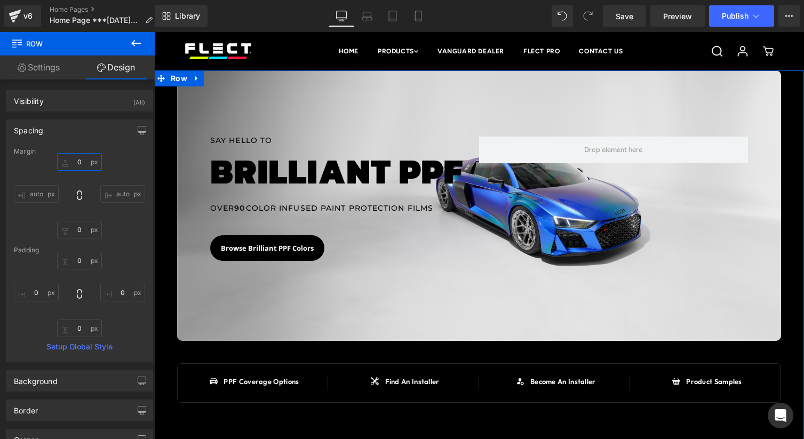
drag, startPoint x: 76, startPoint y: 166, endPoint x: 77, endPoint y: 157, distance: 9.2
click at [77, 157] on input "0" at bounding box center [79, 162] width 45 height 18
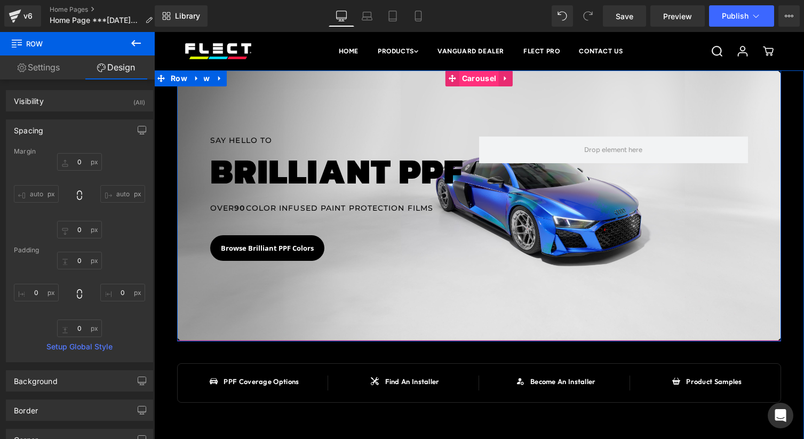
click at [483, 78] on span "Carousel" at bounding box center [478, 78] width 39 height 16
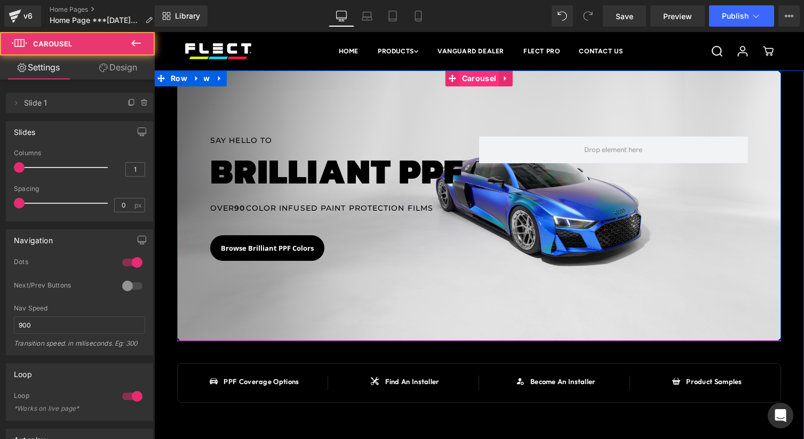
click at [471, 79] on span "Carousel" at bounding box center [478, 78] width 39 height 16
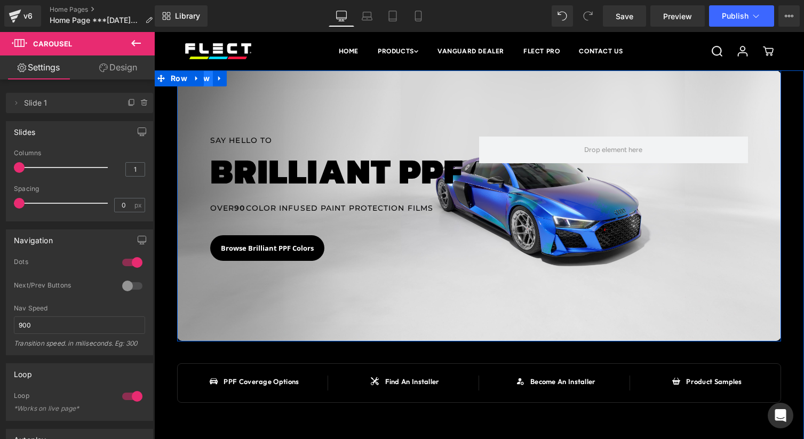
click at [210, 82] on span "Row" at bounding box center [202, 78] width 22 height 16
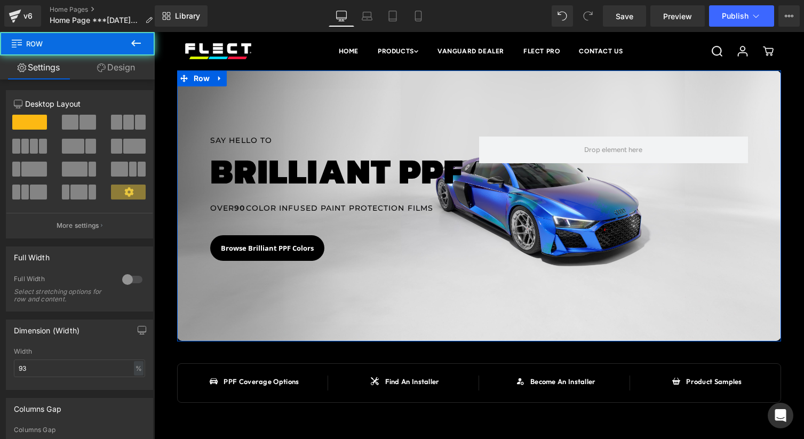
click at [124, 72] on link "Design" at bounding box center [115, 67] width 77 height 24
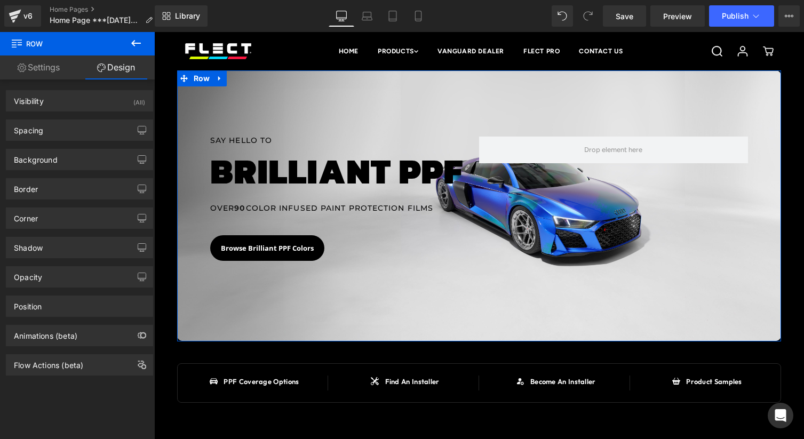
drag, startPoint x: 75, startPoint y: 130, endPoint x: 76, endPoint y: 149, distance: 18.7
click at [75, 130] on div "Spacing" at bounding box center [79, 130] width 146 height 20
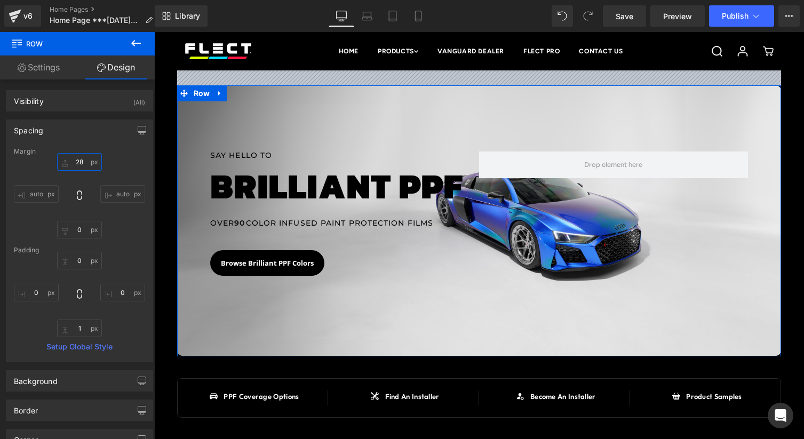
drag, startPoint x: 76, startPoint y: 157, endPoint x: 77, endPoint y: 142, distance: 15.0
click at [77, 142] on div "Spacing [GEOGRAPHIC_DATA] 28px 28 auto auto 0px 0 auto auto [GEOGRAPHIC_DATA] 0…" at bounding box center [79, 241] width 147 height 243
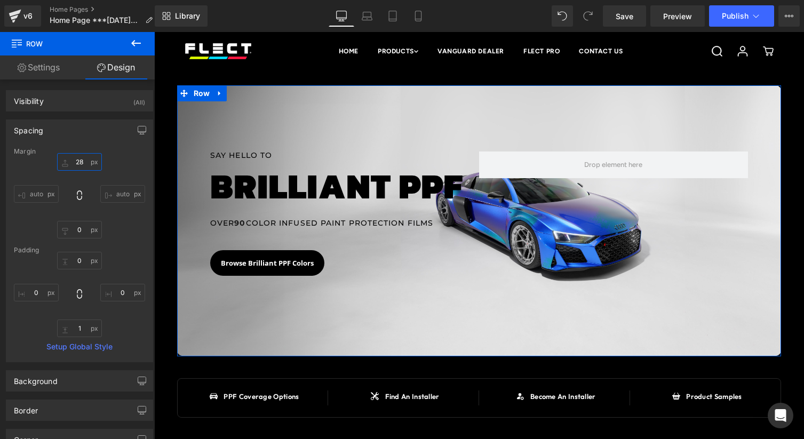
click at [81, 163] on input "28" at bounding box center [79, 162] width 45 height 18
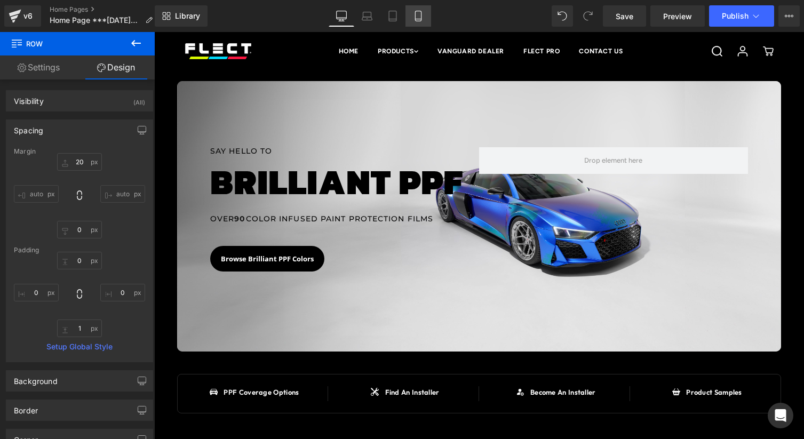
click at [422, 17] on icon at bounding box center [418, 16] width 11 height 11
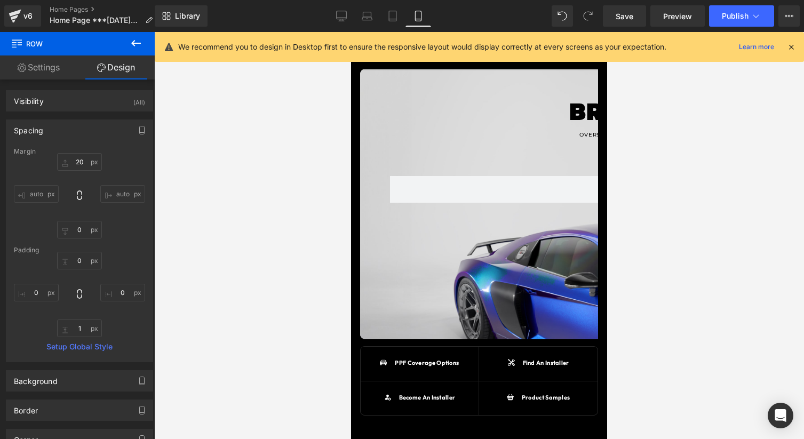
type input "-1"
type input "0"
type input "11"
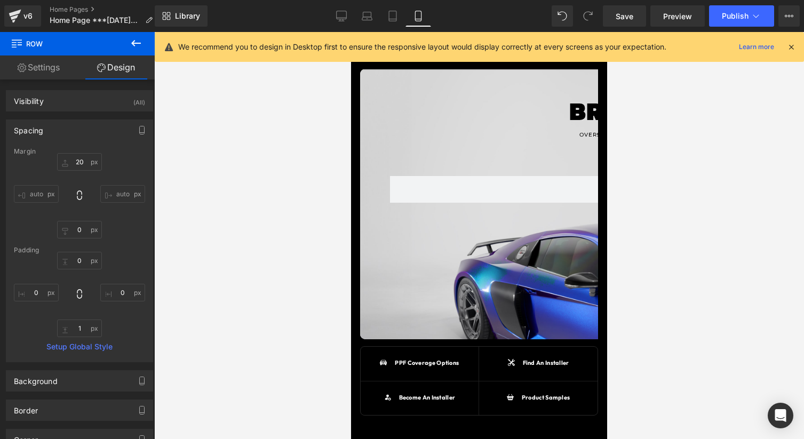
type input "0"
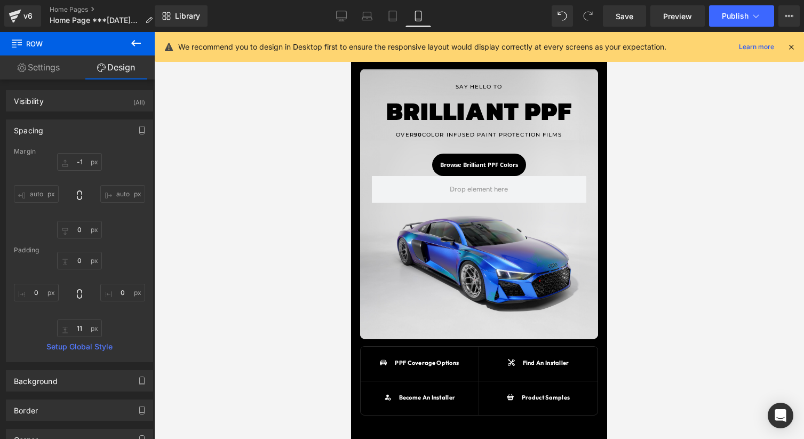
click at [790, 43] on icon at bounding box center [792, 47] width 10 height 10
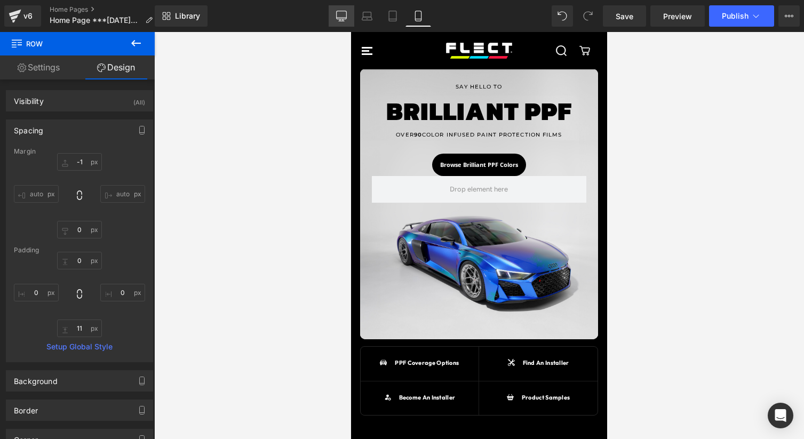
click at [340, 17] on icon at bounding box center [341, 16] width 11 height 11
type input "20"
type input "0"
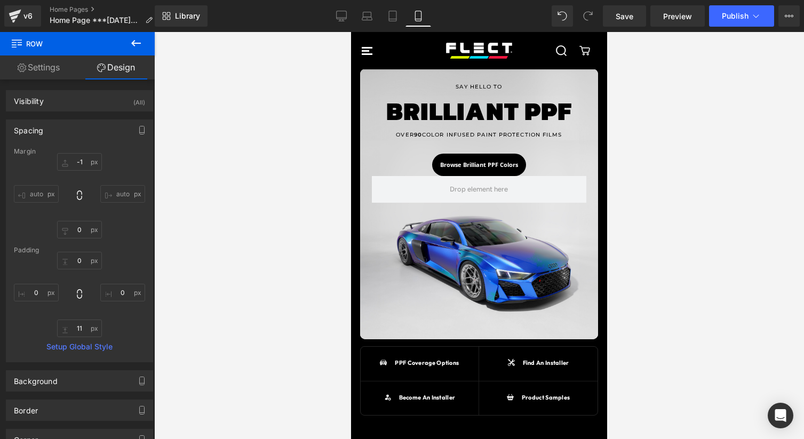
type input "1"
type input "0"
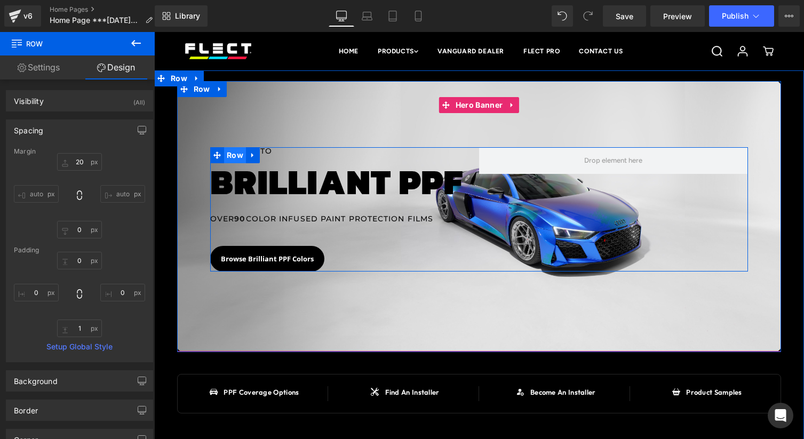
click at [239, 154] on span "Row" at bounding box center [235, 155] width 22 height 16
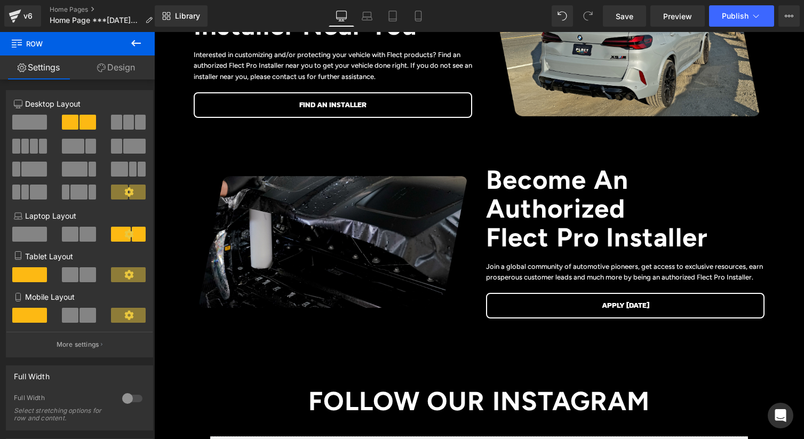
scroll to position [769, 0]
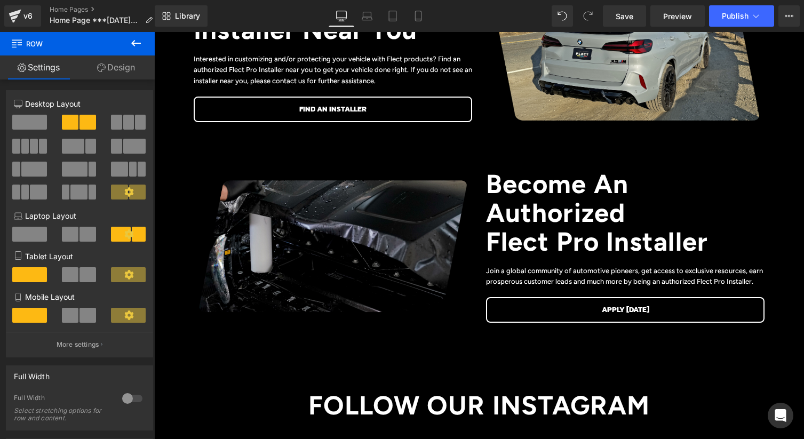
drag, startPoint x: 490, startPoint y: 25, endPoint x: 489, endPoint y: 30, distance: 6.0
click at [489, 30] on div "Library Desktop Desktop Laptop Tablet Mobile Save Preview Publish Scheduled Vie…" at bounding box center [479, 16] width 649 height 32
click at [493, 28] on div "Library Desktop Desktop Laptop Tablet Mobile Save Preview Publish Scheduled Vie…" at bounding box center [479, 16] width 649 height 32
drag, startPoint x: 489, startPoint y: 31, endPoint x: 476, endPoint y: 31, distance: 13.3
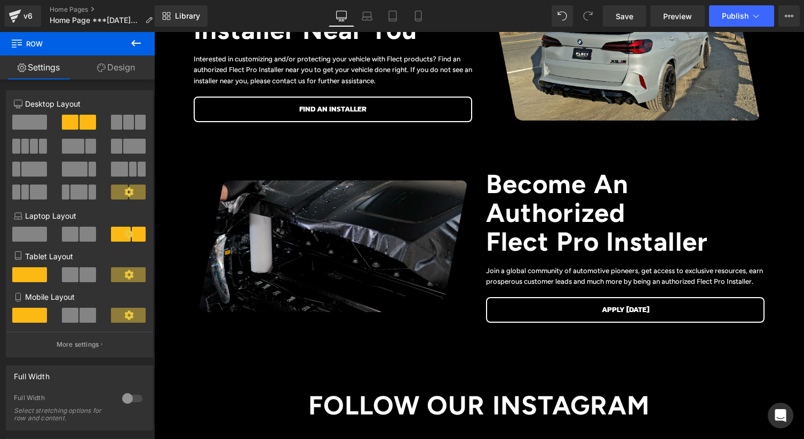
click at [476, 31] on div "Library Desktop Desktop Laptop Tablet Mobile Save Preview Publish Scheduled Vie…" at bounding box center [479, 16] width 649 height 32
click at [459, 35] on h1 "find An authorized Installer Near You" at bounding box center [333, 16] width 279 height 58
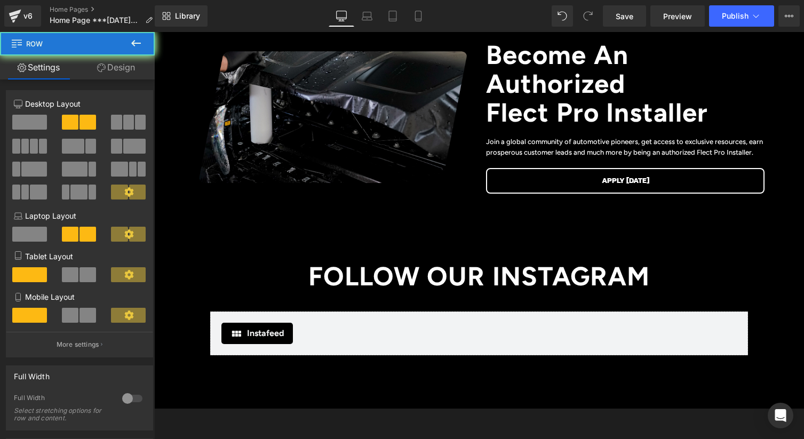
drag, startPoint x: 461, startPoint y: 37, endPoint x: 450, endPoint y: 36, distance: 11.3
click at [458, 37] on div "become an authorized flect pro installer Heading Image become an authorized fle…" at bounding box center [479, 117] width 585 height 183
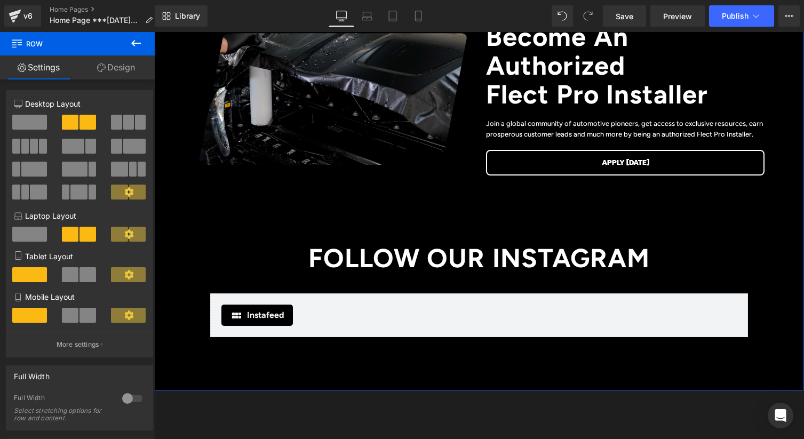
scroll to position [759, 0]
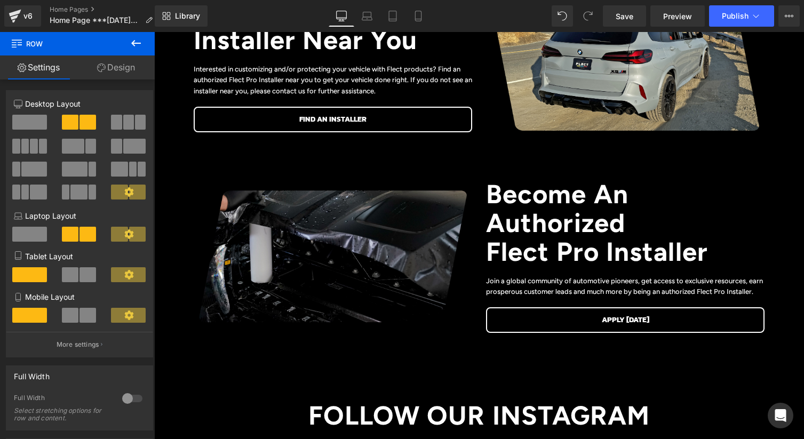
click at [433, 17] on div "Library Desktop Desktop Laptop Tablet Mobile Save Preview Publish Scheduled Vie…" at bounding box center [479, 15] width 649 height 21
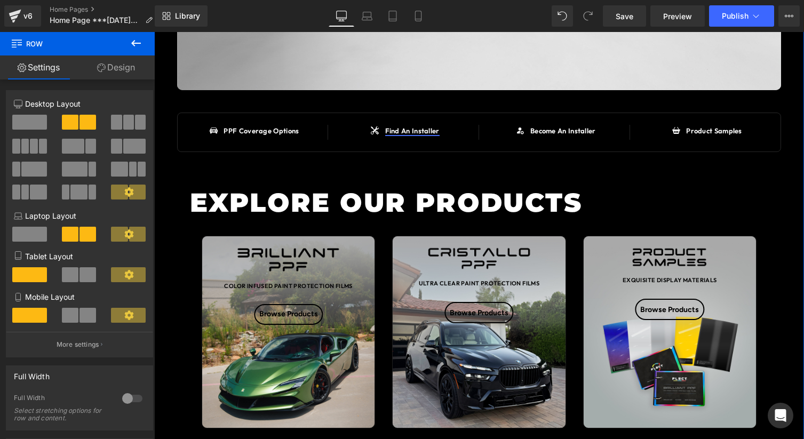
scroll to position [259, 0]
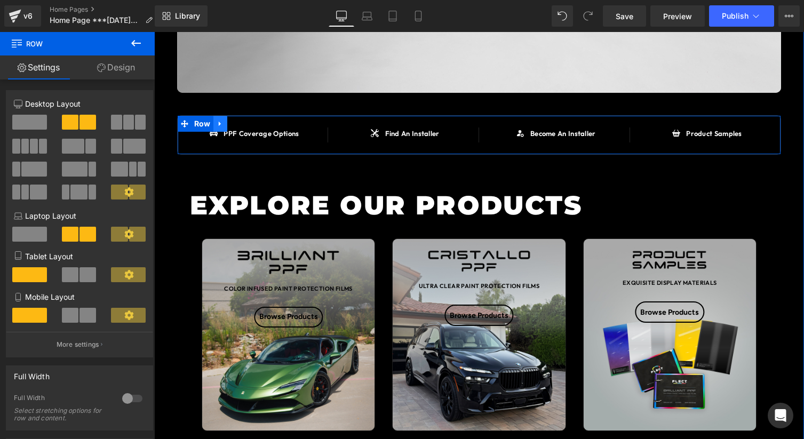
click at [217, 123] on icon at bounding box center [220, 124] width 7 height 8
click at [242, 124] on link at bounding box center [248, 124] width 14 height 16
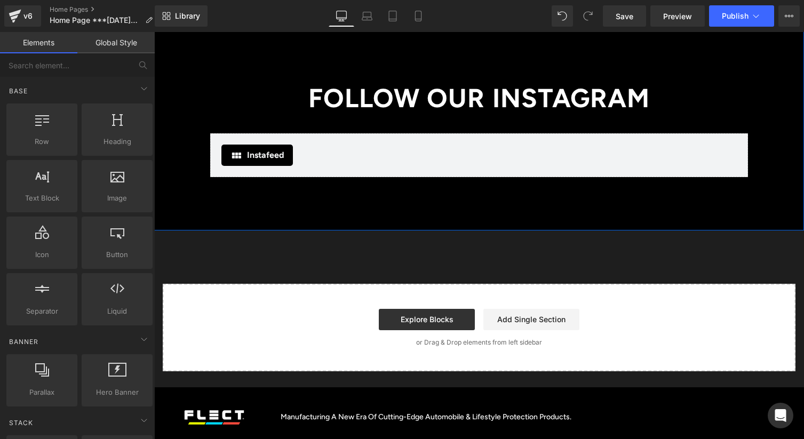
scroll to position [1222, 0]
